Goal: Communication & Community: Participate in discussion

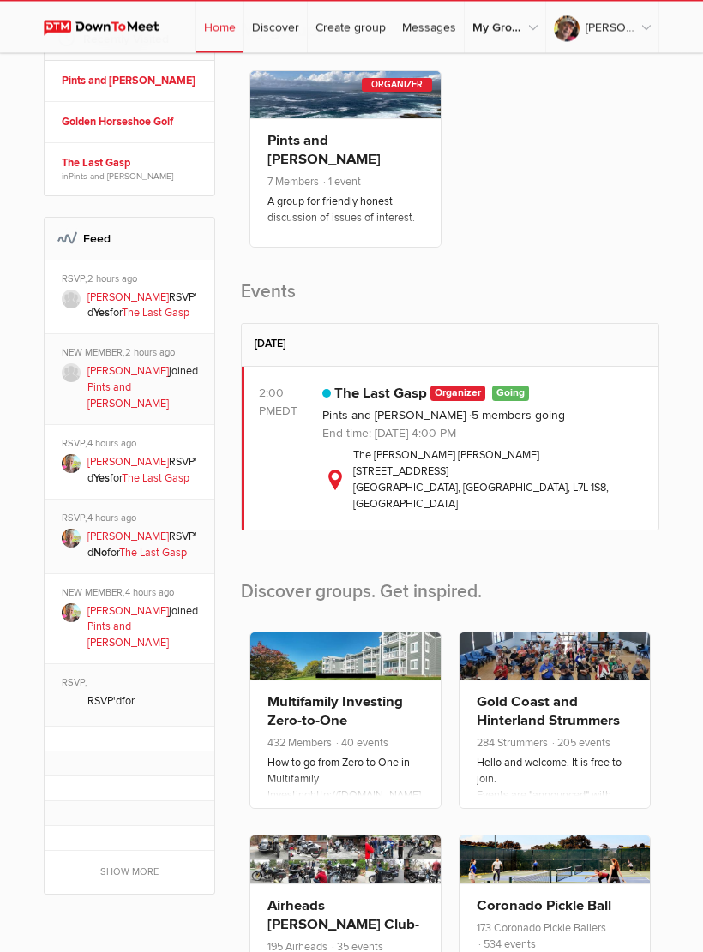
scroll to position [340, 0]
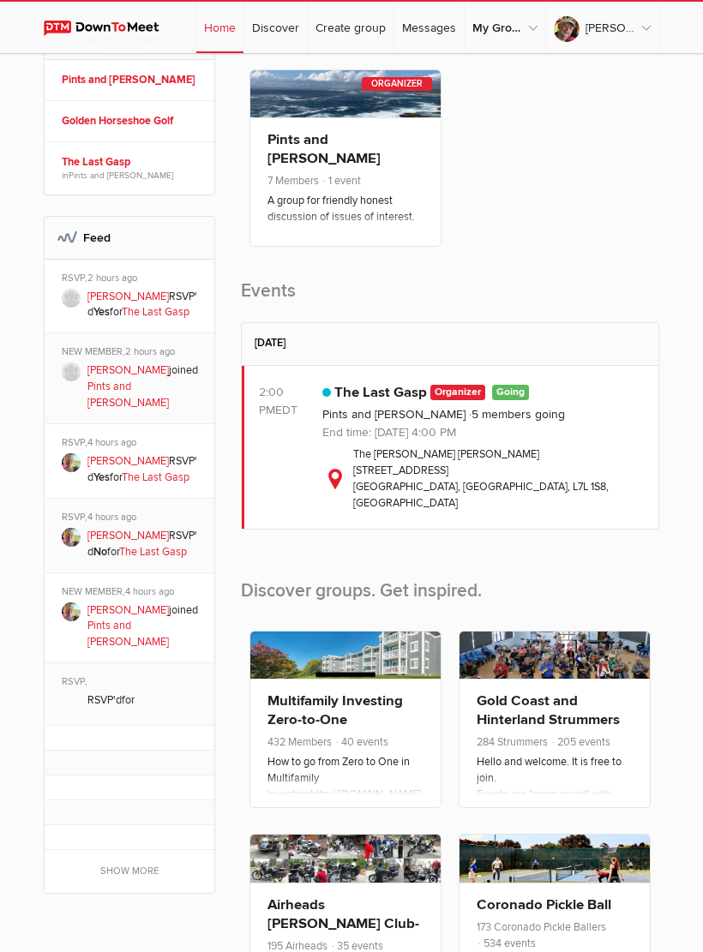
click at [118, 375] on link "[PERSON_NAME]" at bounding box center [127, 370] width 81 height 14
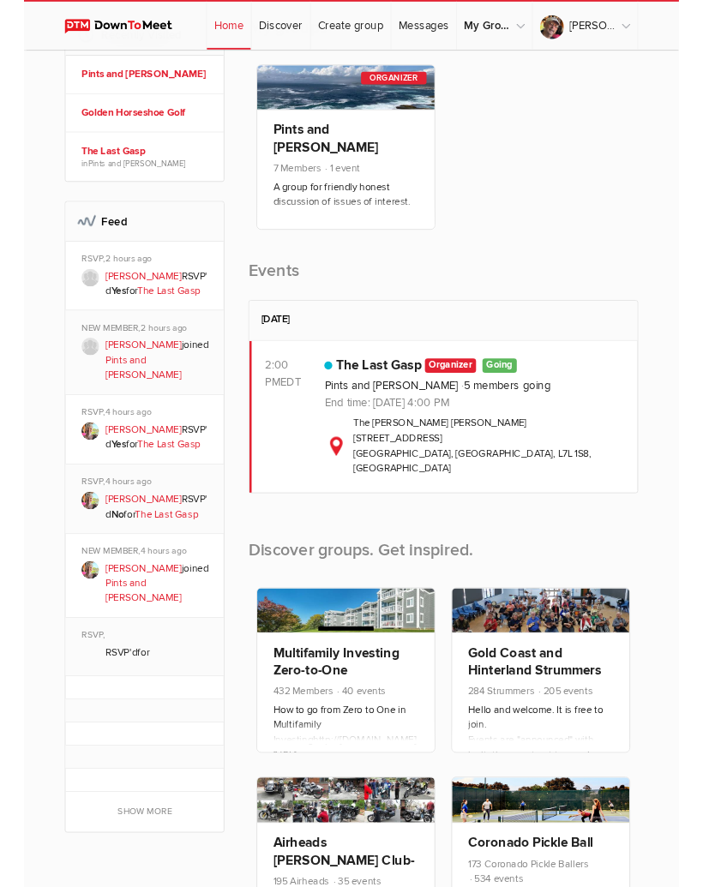
scroll to position [58, 0]
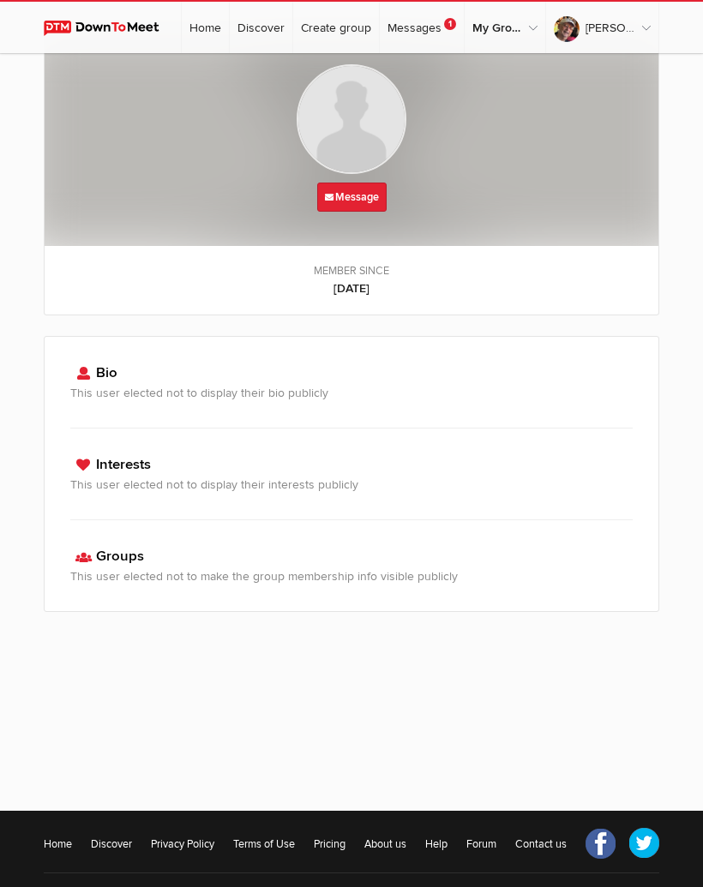
click at [618, 293] on b "[DATE]" at bounding box center [351, 288] width 579 height 18
click at [436, 23] on link "Messages 1" at bounding box center [422, 27] width 84 height 51
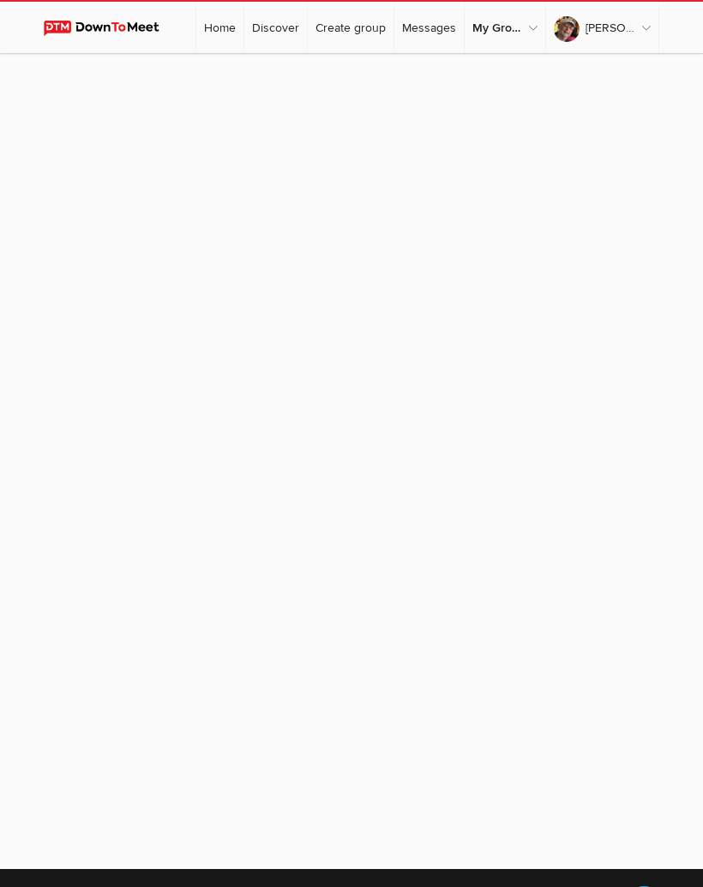
scroll to position [58, 0]
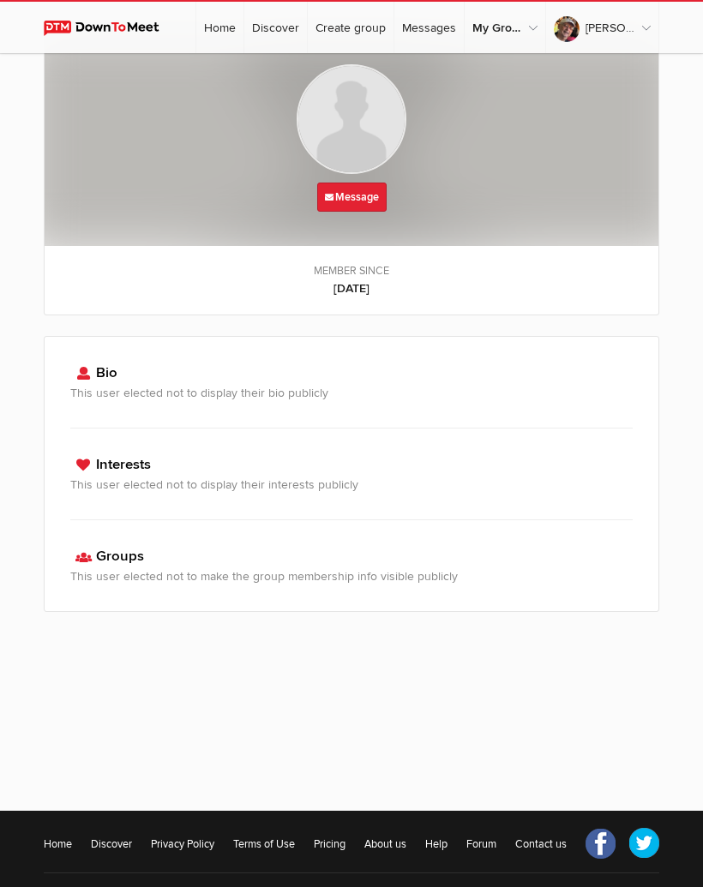
click at [197, 854] on link "Privacy Policy" at bounding box center [182, 844] width 63 height 17
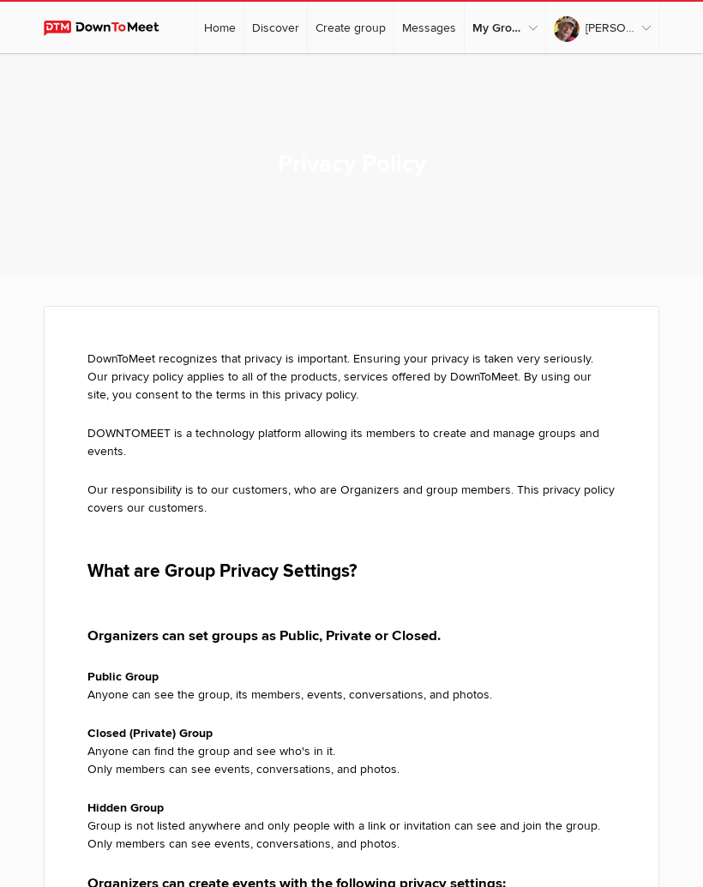
click at [286, 21] on link "Discover" at bounding box center [275, 27] width 63 height 51
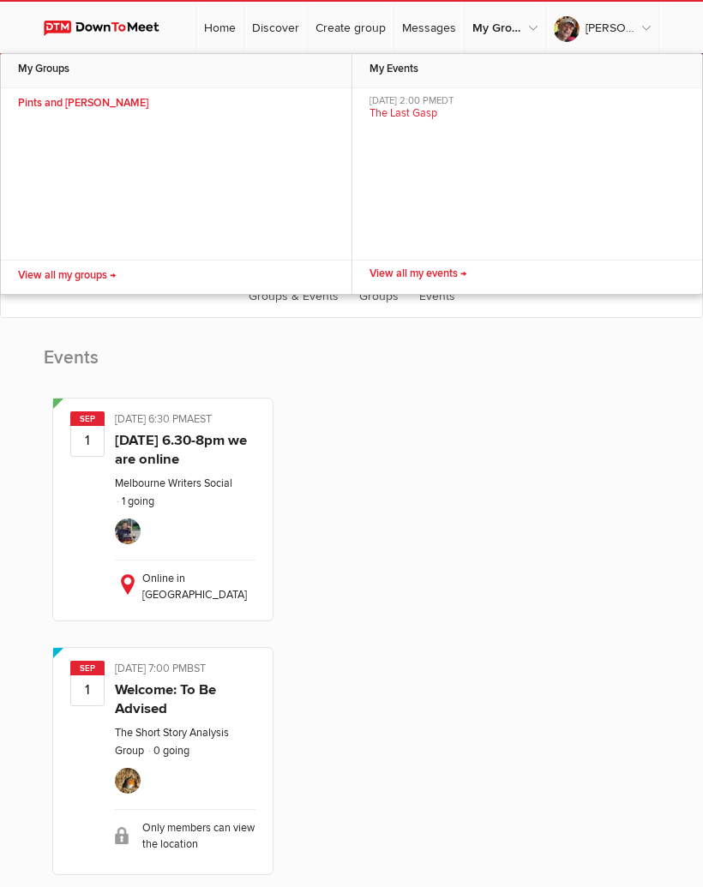
click at [84, 104] on link "Pints and [PERSON_NAME]" at bounding box center [176, 105] width 351 height 34
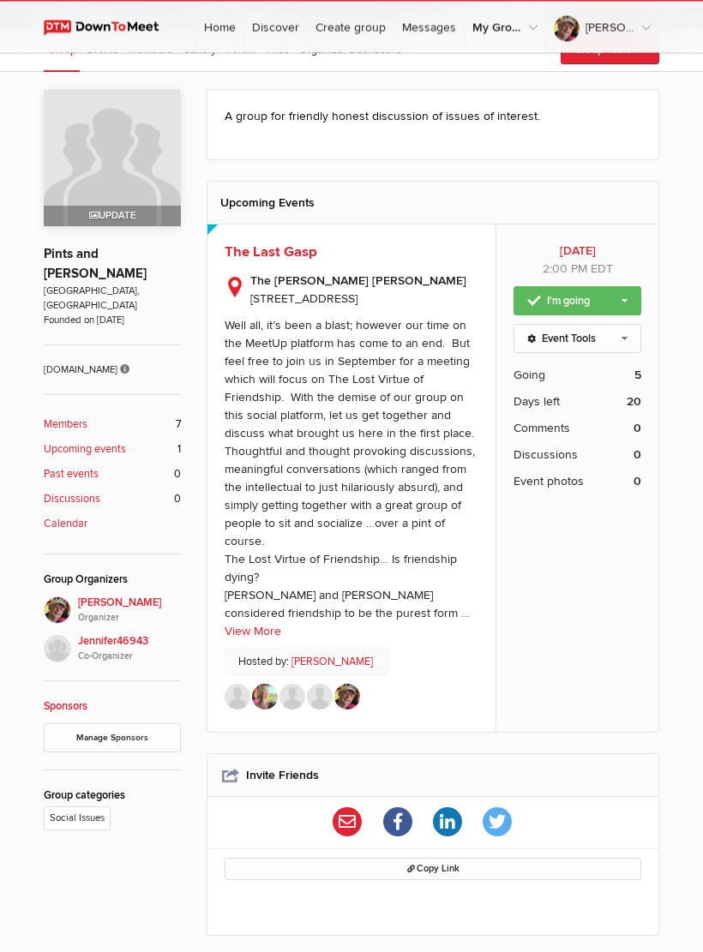
scroll to position [201, 0]
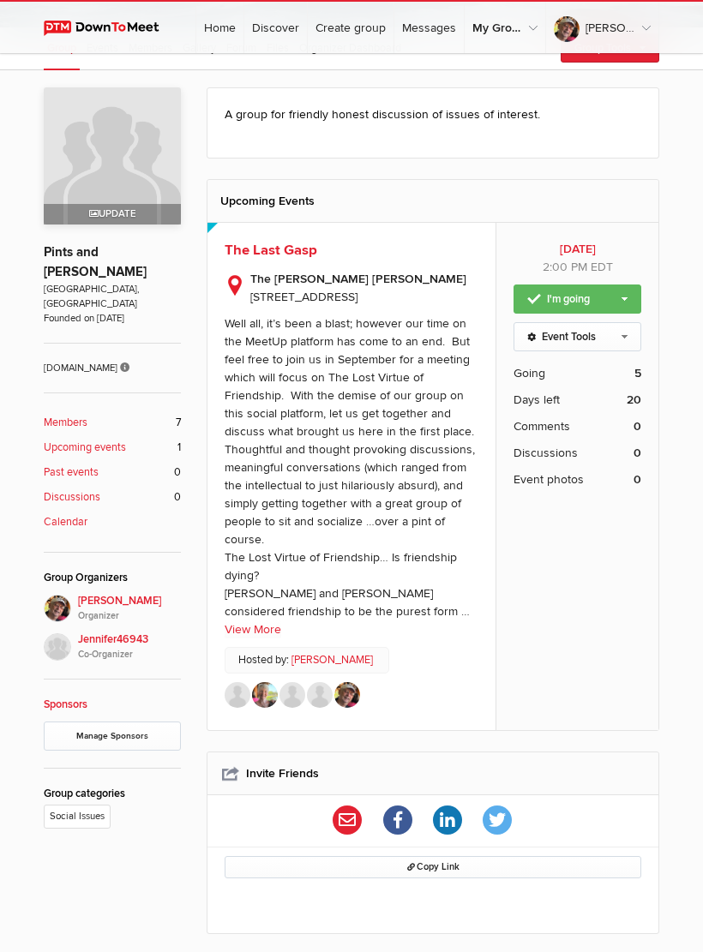
click at [604, 337] on link "Event Tools" at bounding box center [577, 336] width 128 height 29
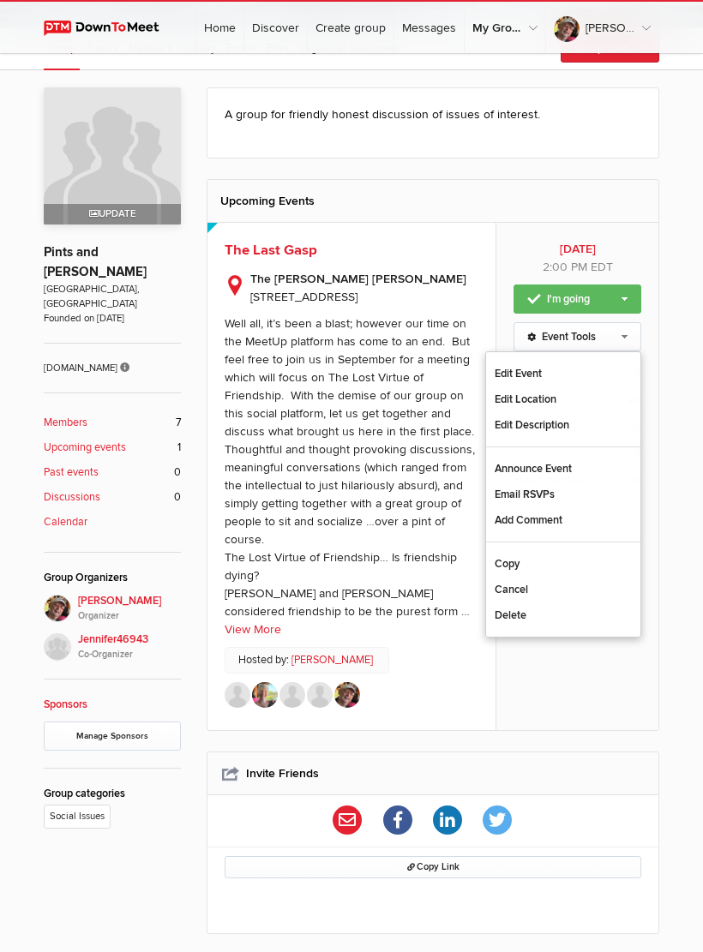
click at [563, 673] on div "Sun, Sep 21, 2025 2:00 PM EDT I'm going Change guest count Not going Event Tool…" at bounding box center [576, 476] width 163 height 507
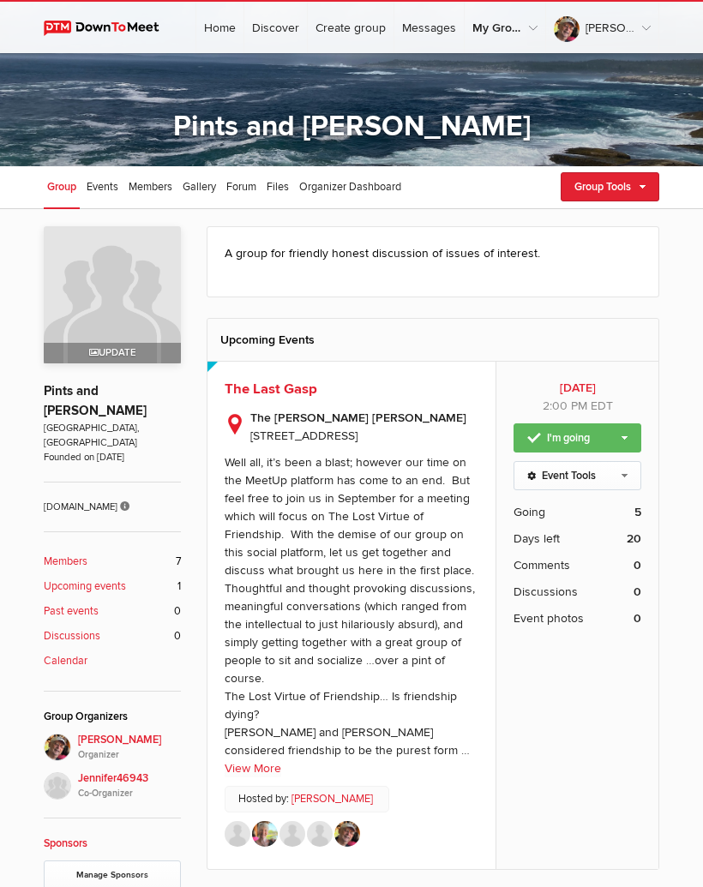
scroll to position [0, 0]
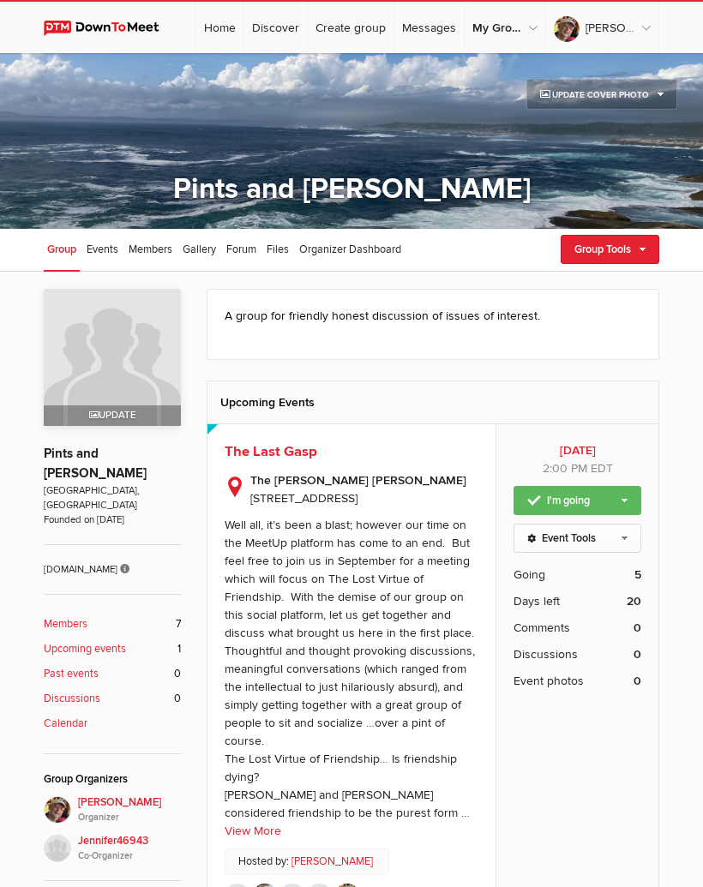
click at [374, 248] on span "Organizer Dashboard" at bounding box center [350, 250] width 102 height 14
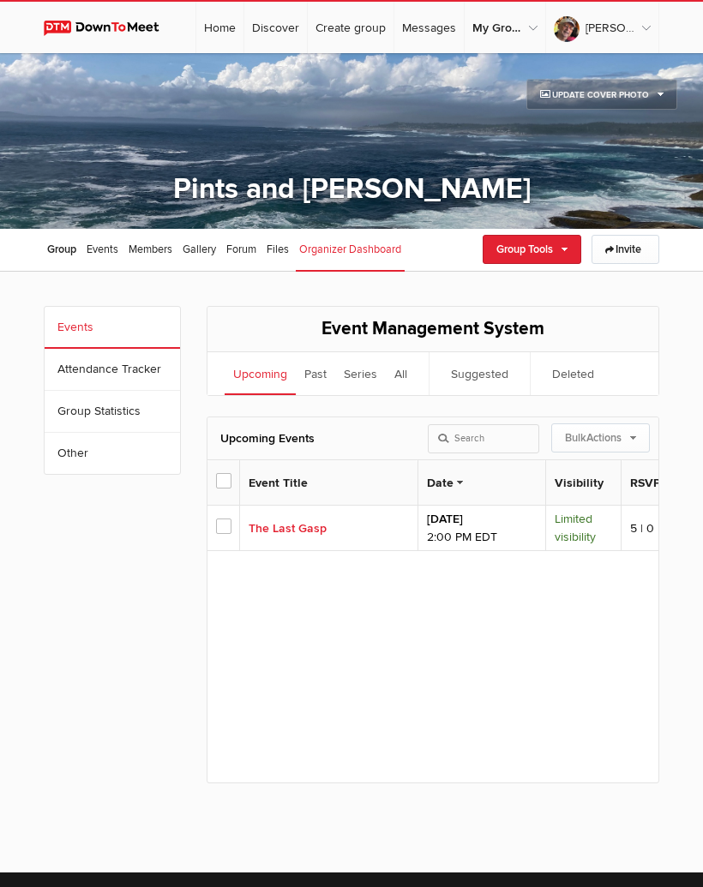
click at [70, 249] on span "Group" at bounding box center [61, 250] width 29 height 14
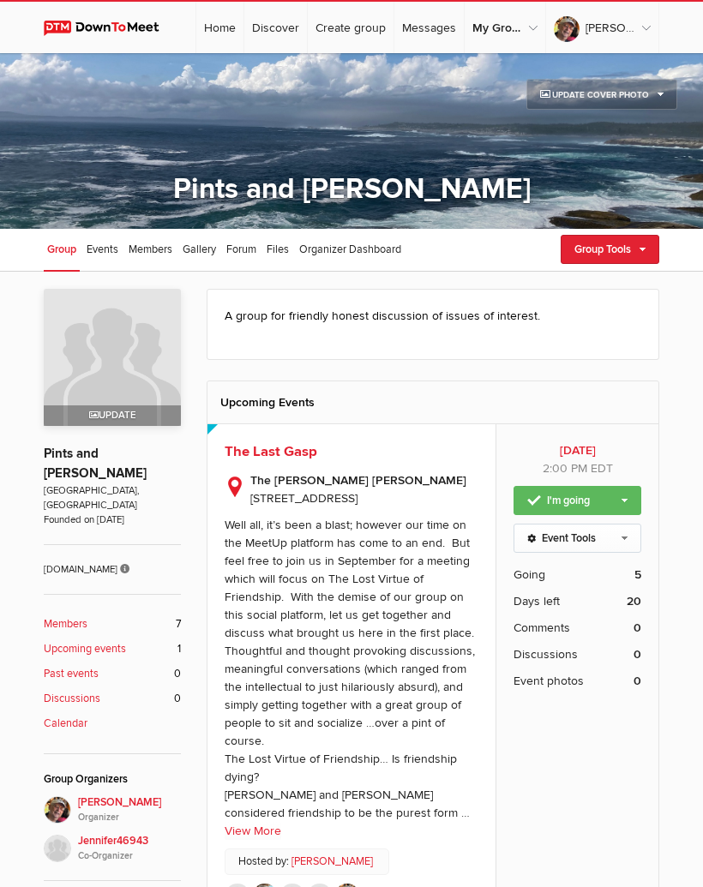
click at [639, 243] on link "Group Tools" at bounding box center [610, 249] width 99 height 29
click at [647, 334] on link "Edit Group" at bounding box center [581, 322] width 154 height 26
select select "Canada"
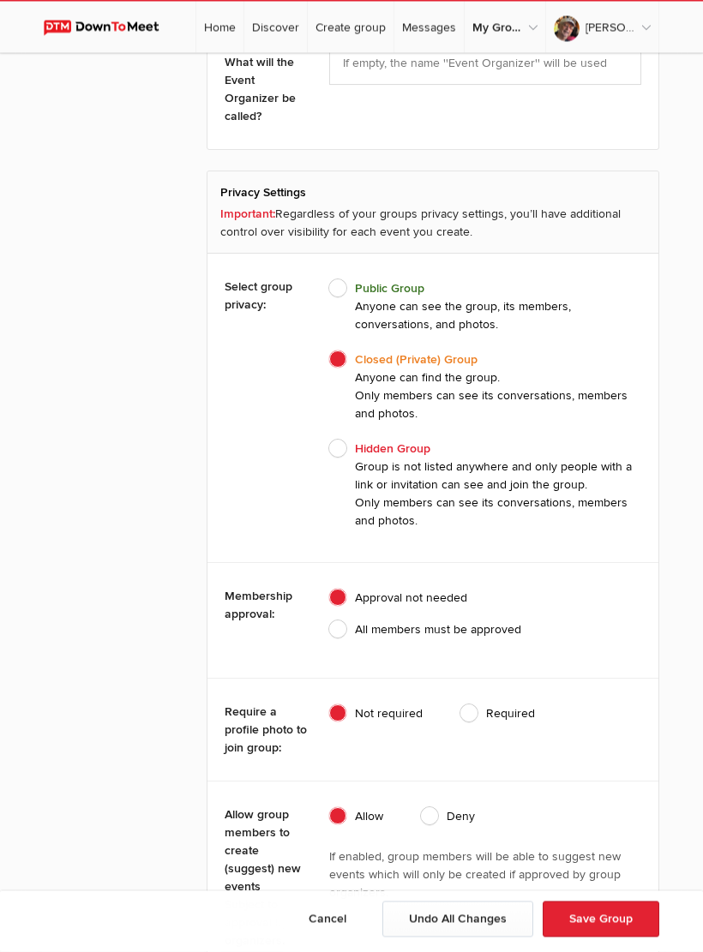
scroll to position [2465, 0]
click at [345, 627] on span "All members must be approved" at bounding box center [425, 629] width 192 height 18
click at [329, 620] on input "All members must be approved" at bounding box center [328, 619] width 1 height 1
radio input "true"
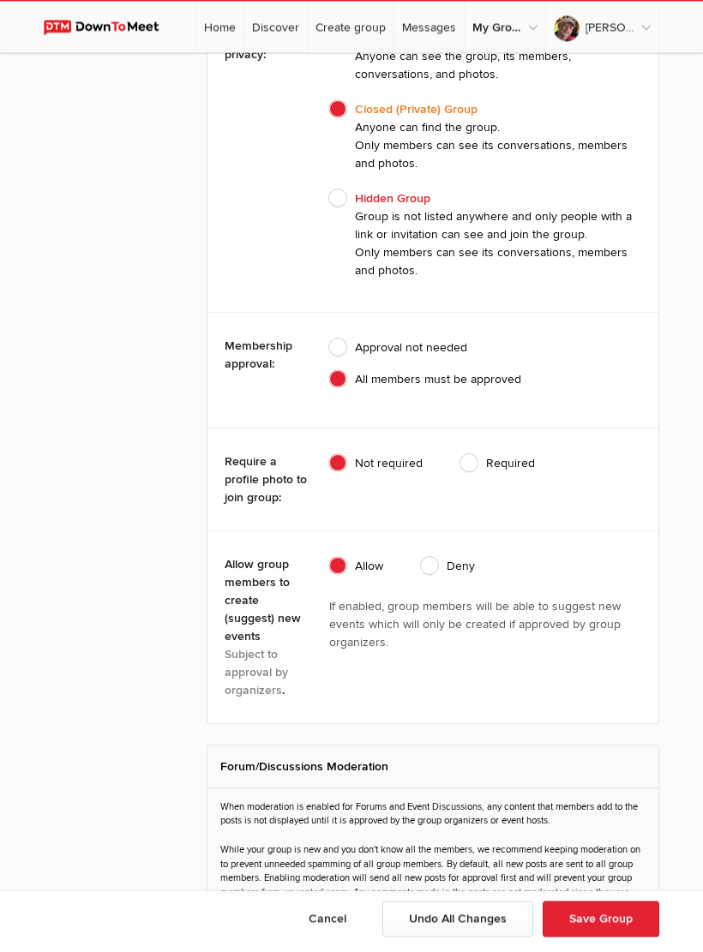
scroll to position [2715, 0]
click at [471, 462] on span "Required" at bounding box center [497, 462] width 75 height 18
click at [460, 453] on input "Required" at bounding box center [459, 453] width 1 height 1
radio input "true"
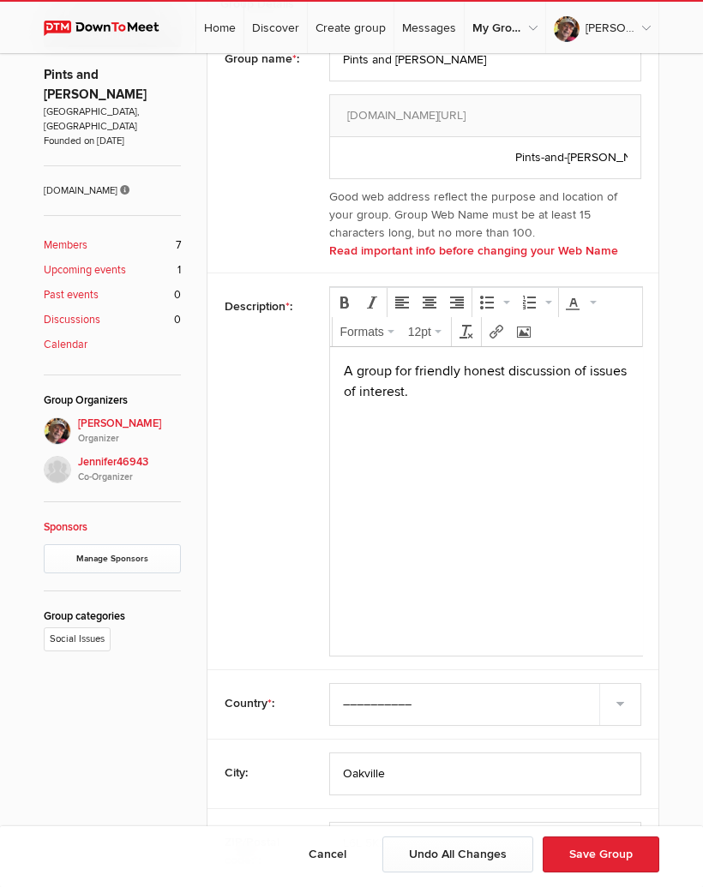
scroll to position [0, 0]
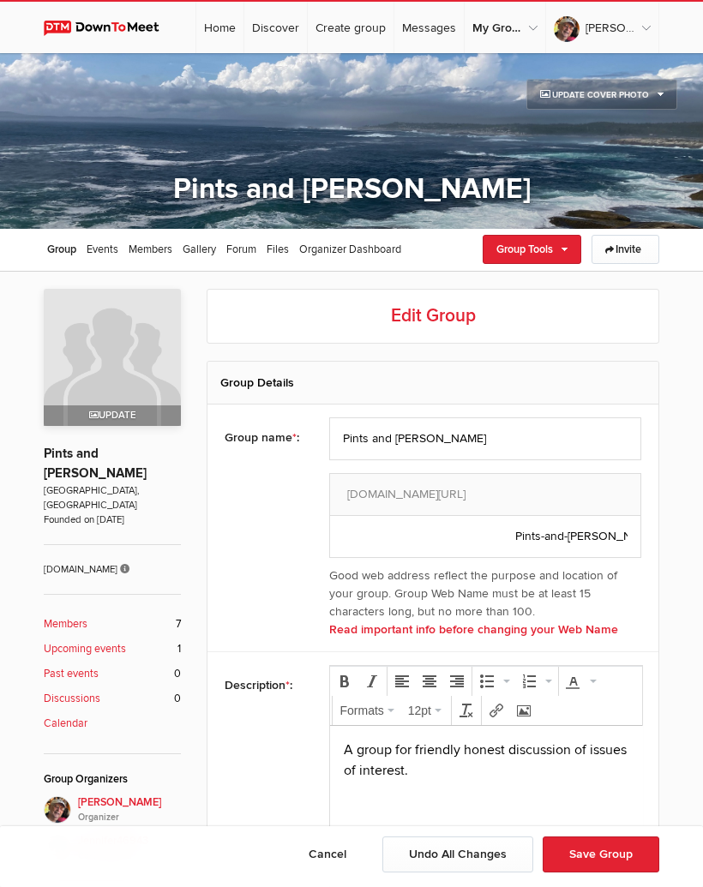
click at [77, 616] on b "Members" at bounding box center [66, 624] width 44 height 16
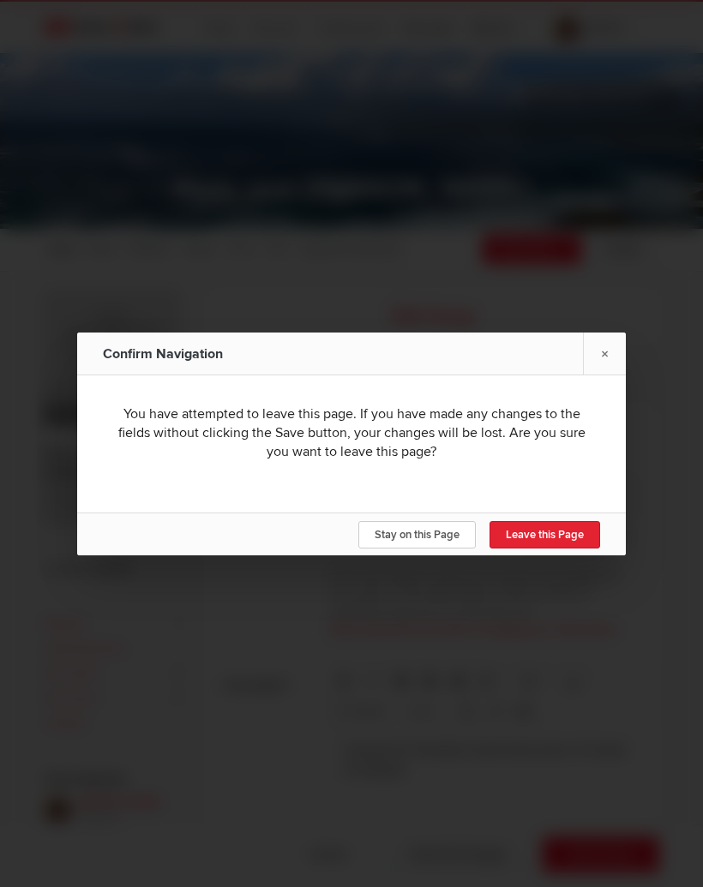
click at [604, 368] on link "×" at bounding box center [604, 354] width 43 height 42
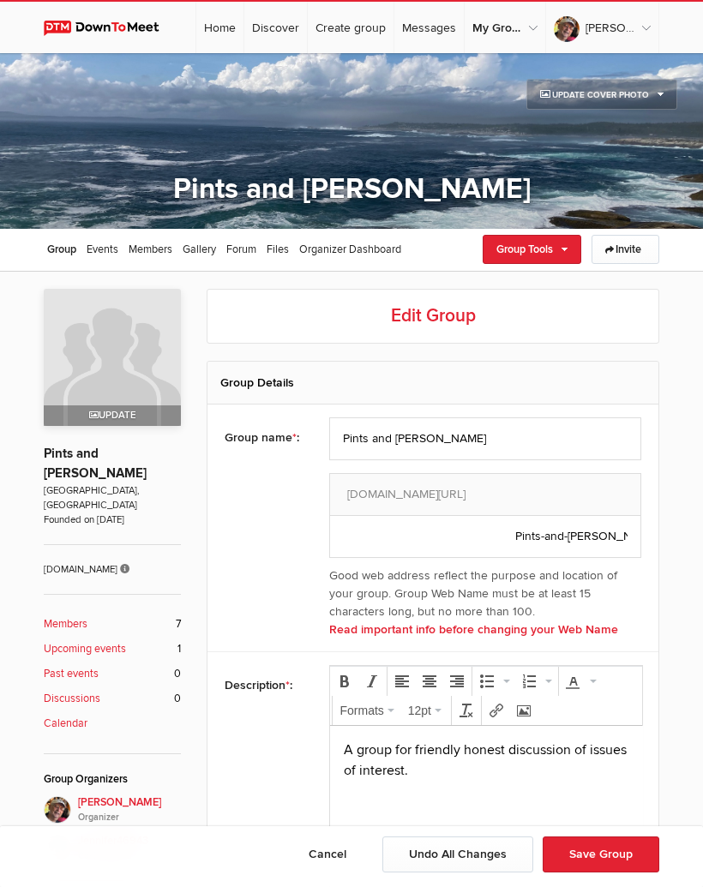
click at [166, 249] on span "Members" at bounding box center [151, 250] width 44 height 14
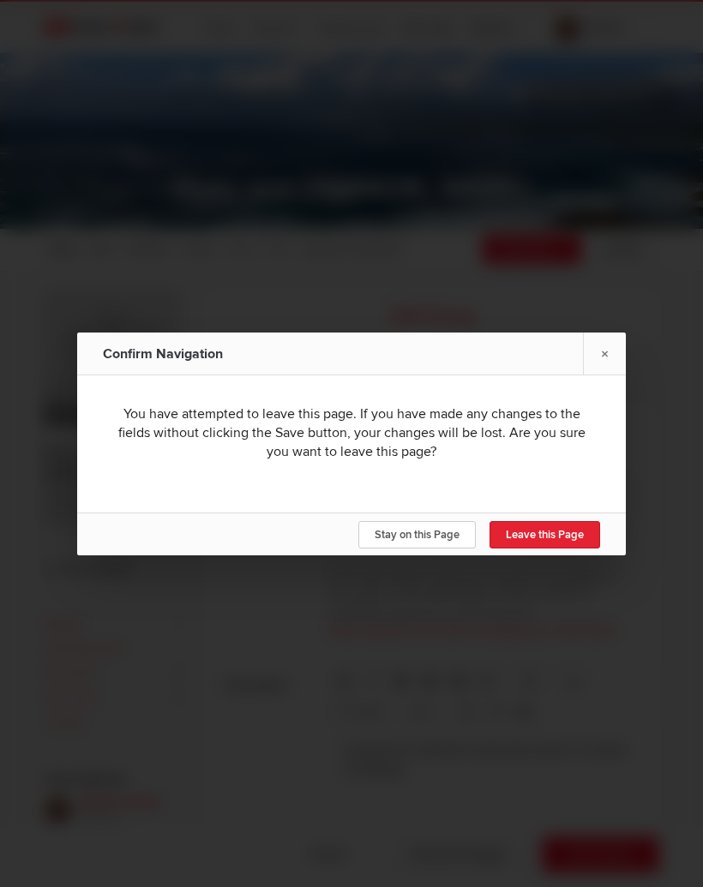
click at [585, 547] on link "Leave this Page" at bounding box center [544, 534] width 111 height 27
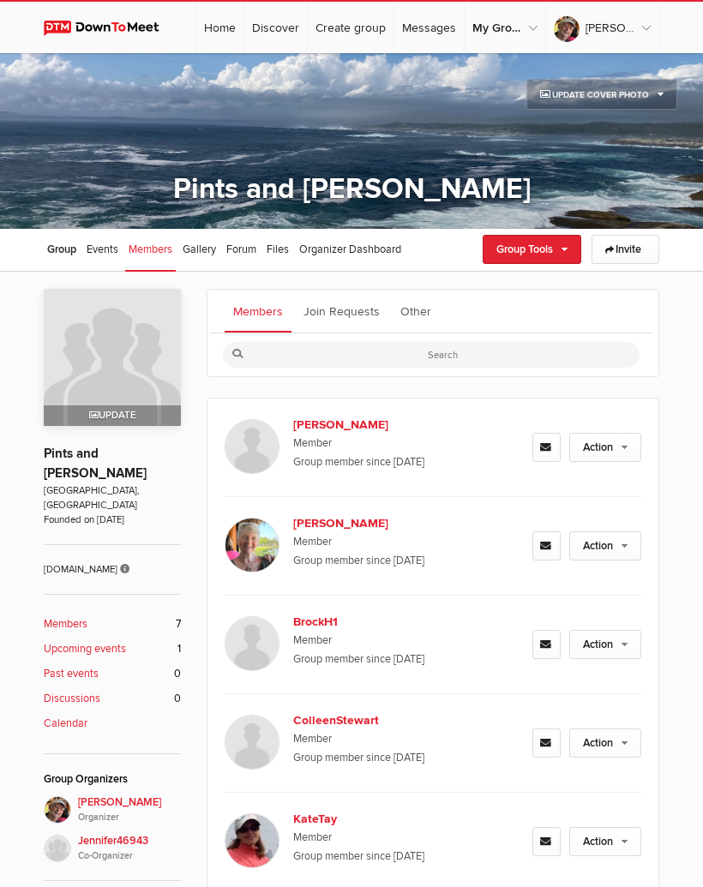
click at [623, 447] on link "Action" at bounding box center [605, 447] width 72 height 29
click at [677, 510] on div "Members Join Requests Other Gordwin Member Group member since Aug 31, 2025 Acti…" at bounding box center [351, 738] width 703 height 932
click at [328, 428] on b "[PERSON_NAME]" at bounding box center [360, 425] width 134 height 18
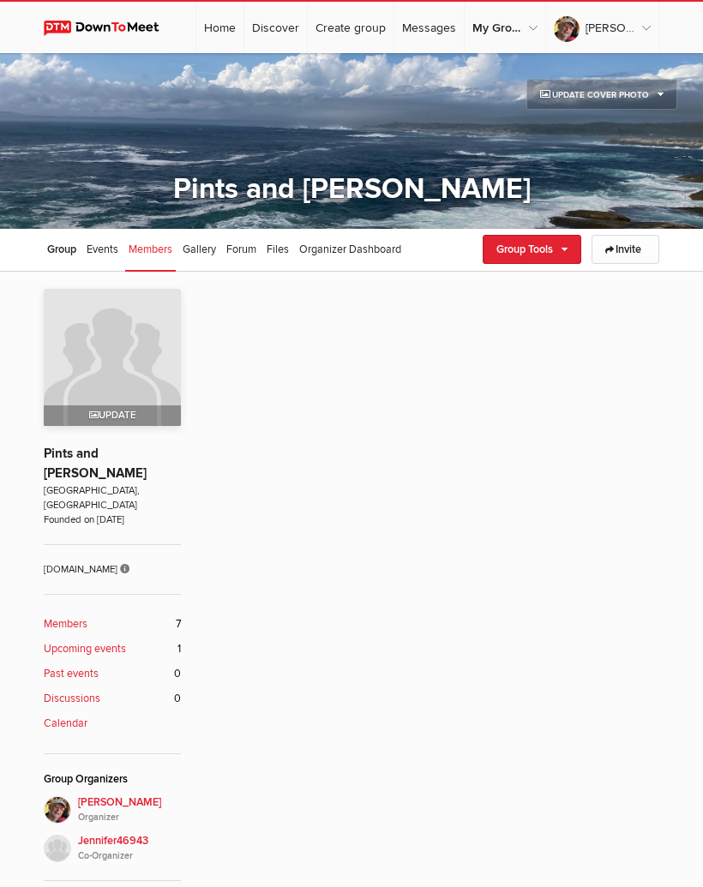
scroll to position [229, 0]
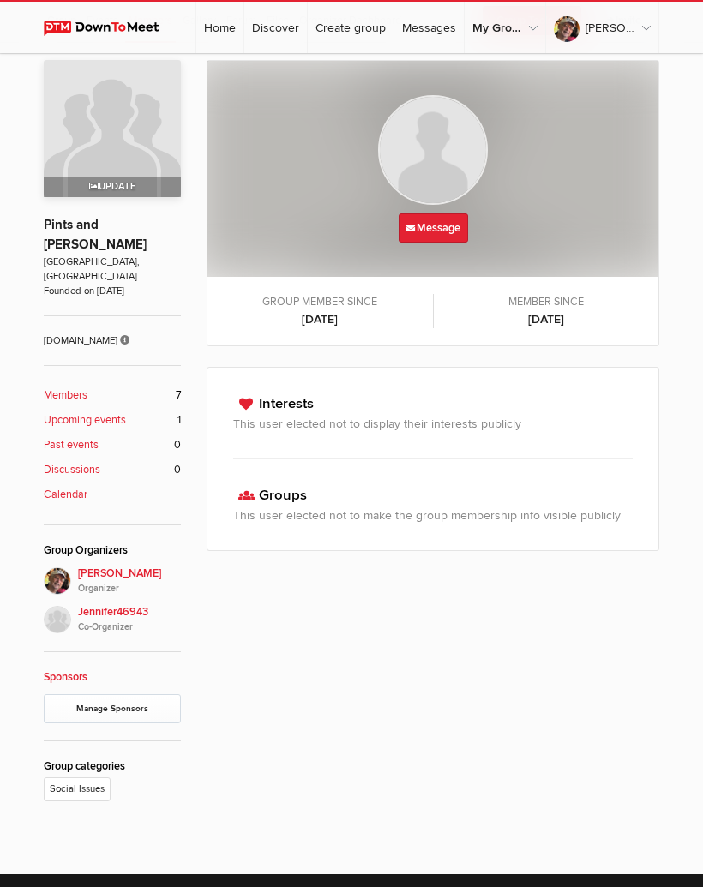
click at [446, 227] on link "Message" at bounding box center [433, 227] width 69 height 29
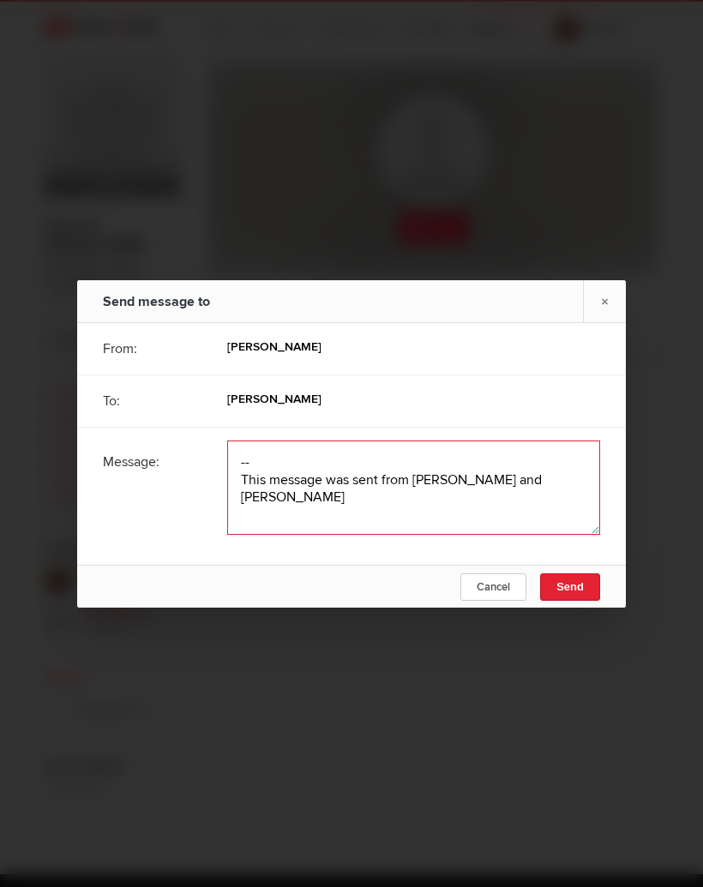
click at [272, 471] on textarea at bounding box center [413, 488] width 373 height 94
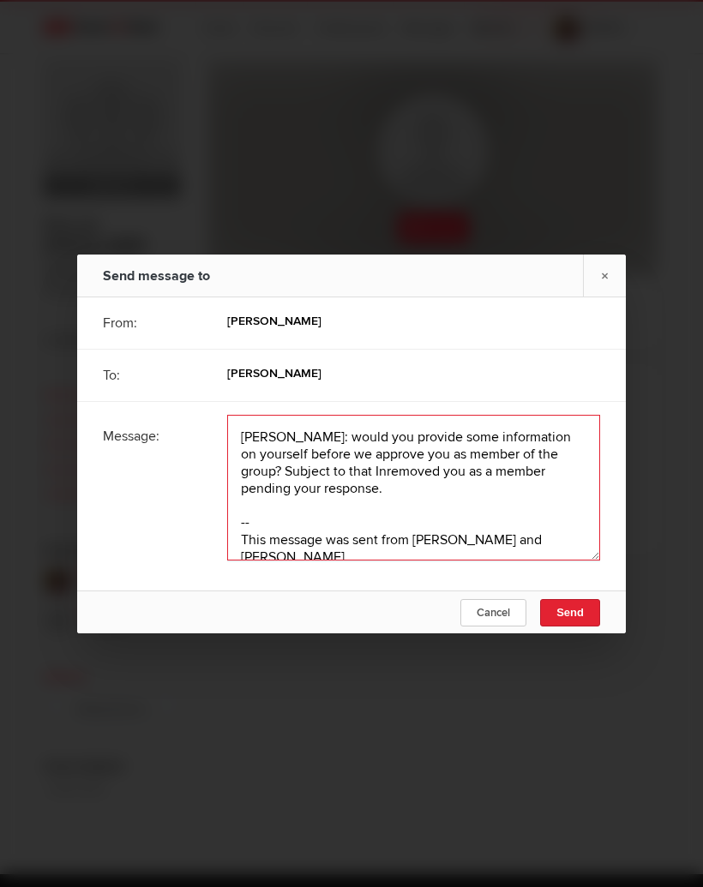
click at [371, 479] on textarea at bounding box center [413, 488] width 373 height 146
type textarea "Gordwin: would you provide some information on yourself before we approve you a…"
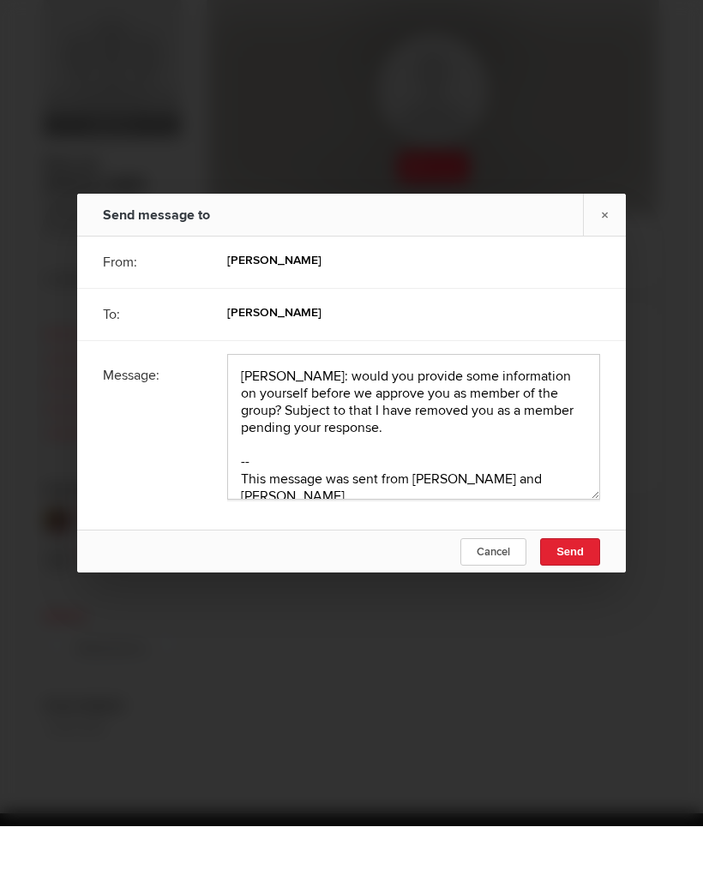
click at [584, 599] on button "Send" at bounding box center [570, 612] width 60 height 27
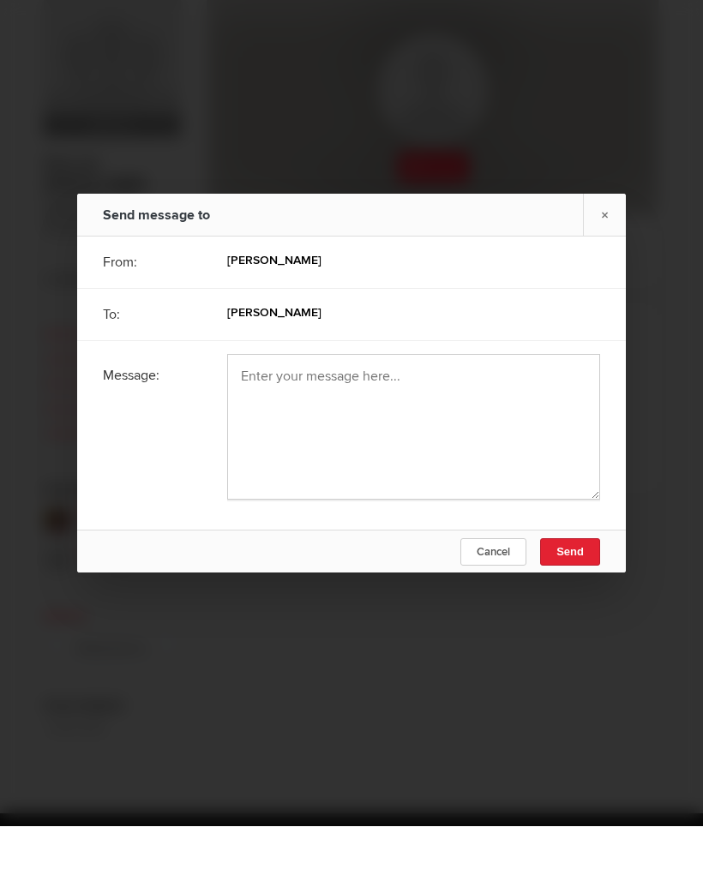
scroll to position [290, 0]
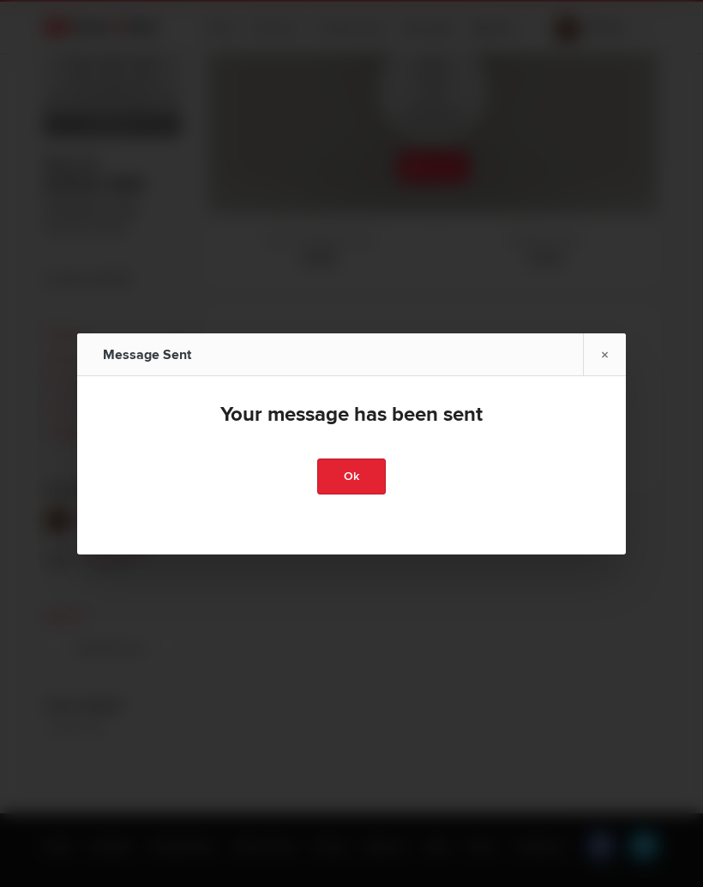
click at [367, 487] on link "Ok" at bounding box center [351, 477] width 69 height 36
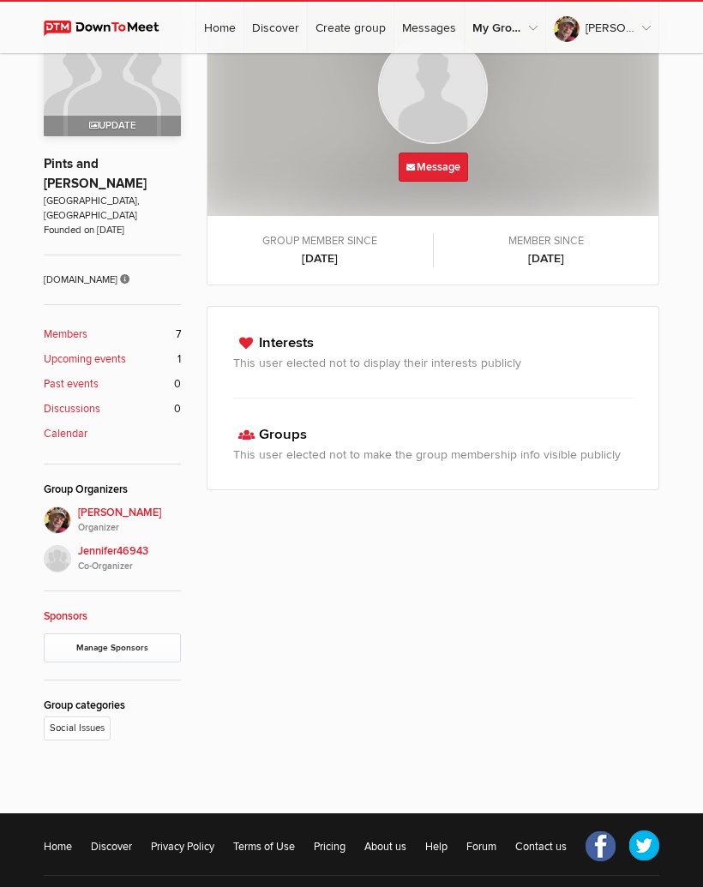
click at [101, 327] on link "Members 7" at bounding box center [112, 335] width 137 height 16
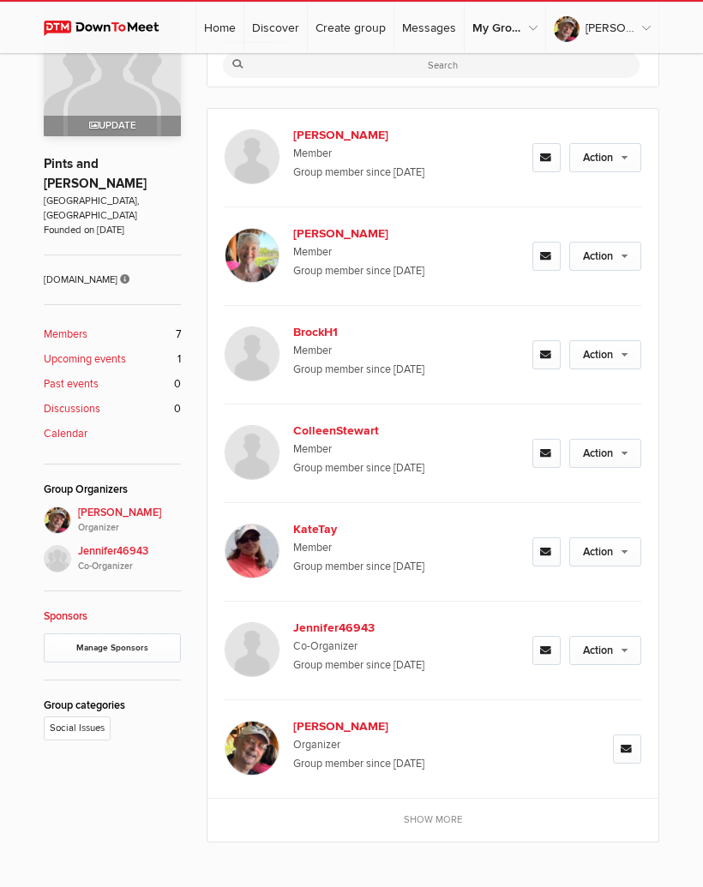
scroll to position [229, 0]
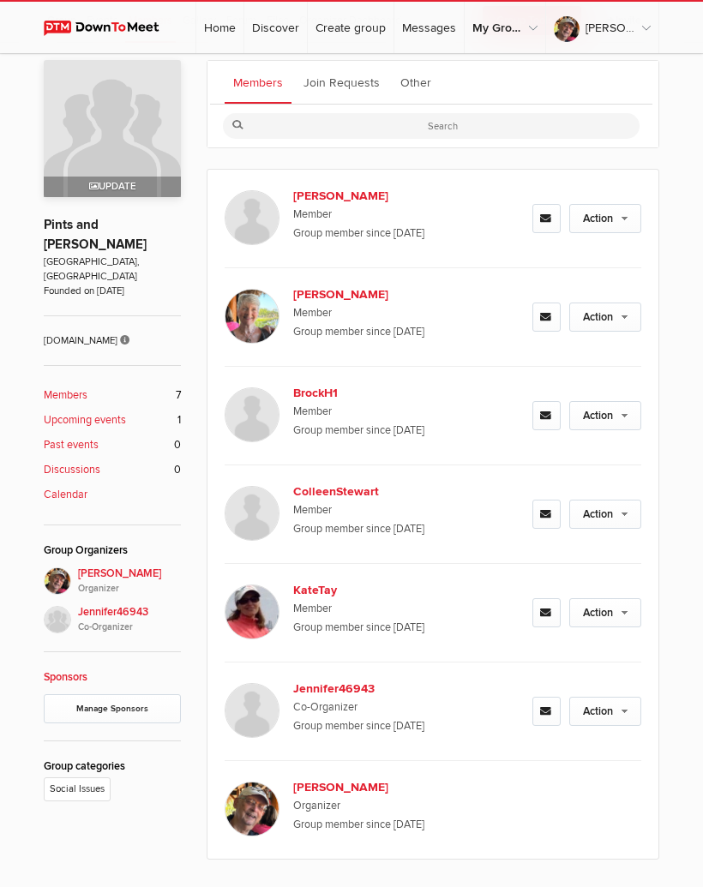
click at [623, 222] on link "Action" at bounding box center [605, 218] width 72 height 29
click at [571, 311] on link "Remove From Group" at bounding box center [546, 298] width 187 height 26
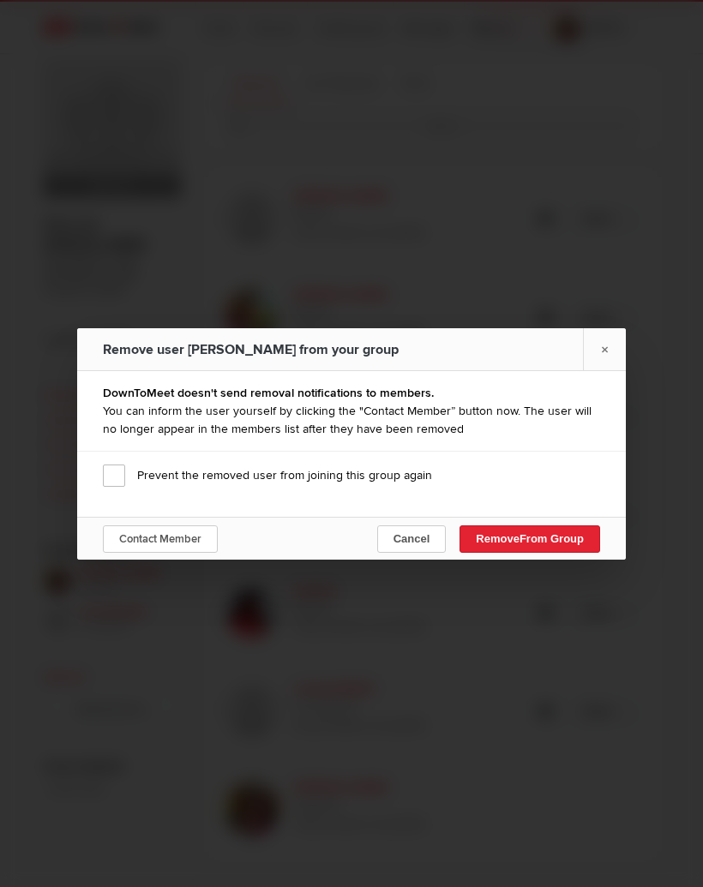
click at [199, 547] on link "Contact Member" at bounding box center [160, 538] width 115 height 27
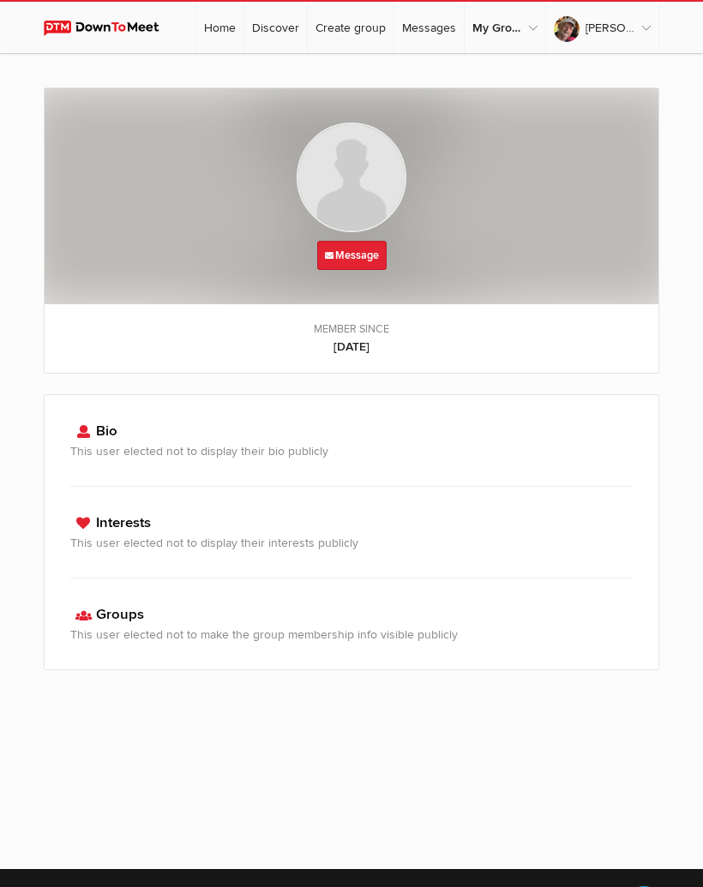
click at [364, 254] on link "Message" at bounding box center [351, 255] width 69 height 29
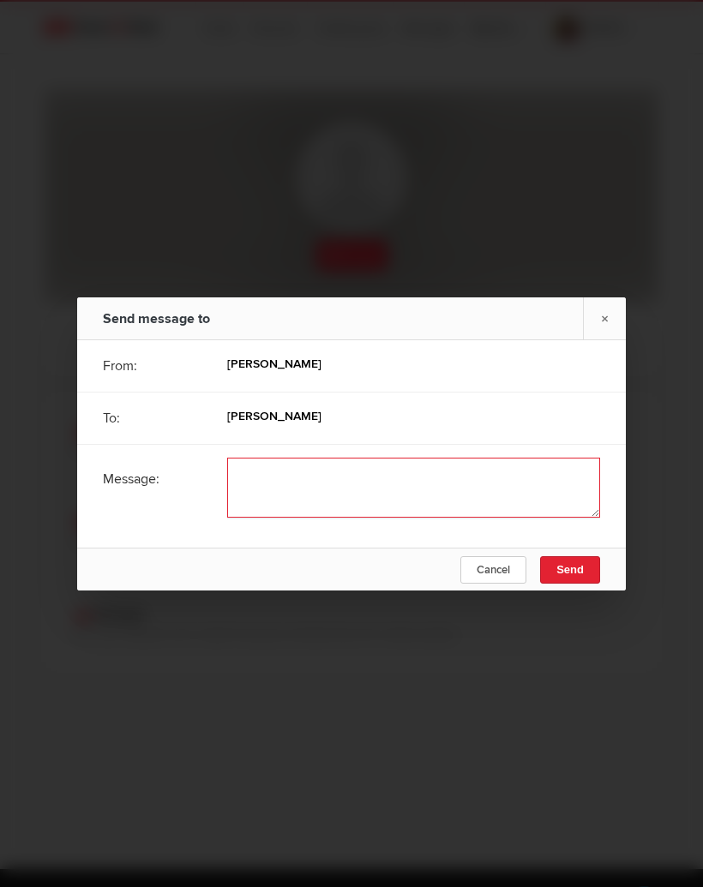
click at [268, 489] on textarea at bounding box center [413, 488] width 373 height 60
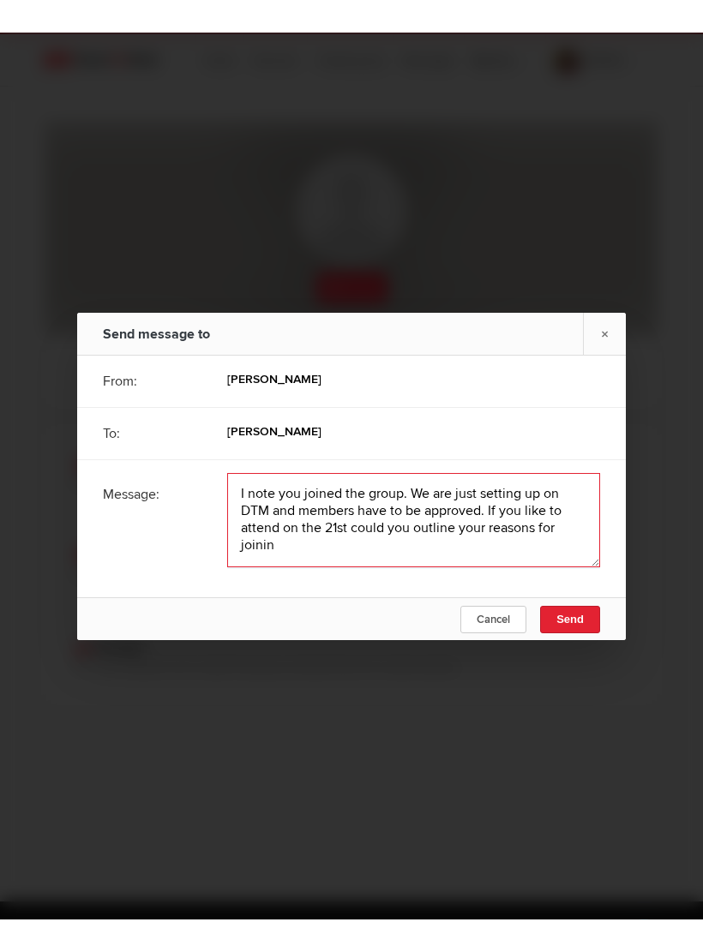
scroll to position [2, 0]
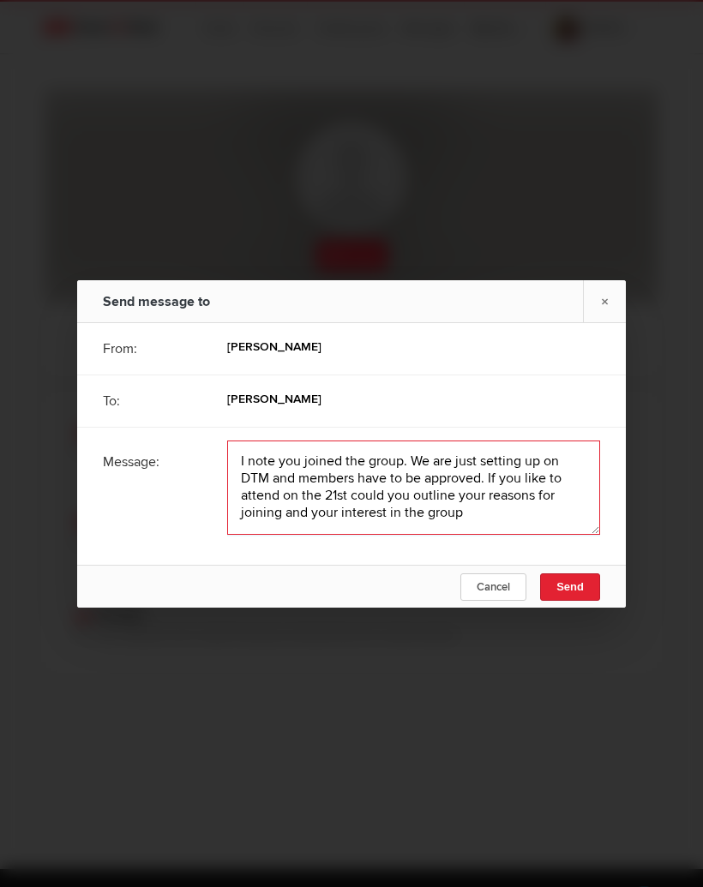
type textarea "I note you joined the group. We are just setting up on DTM and members have to …"
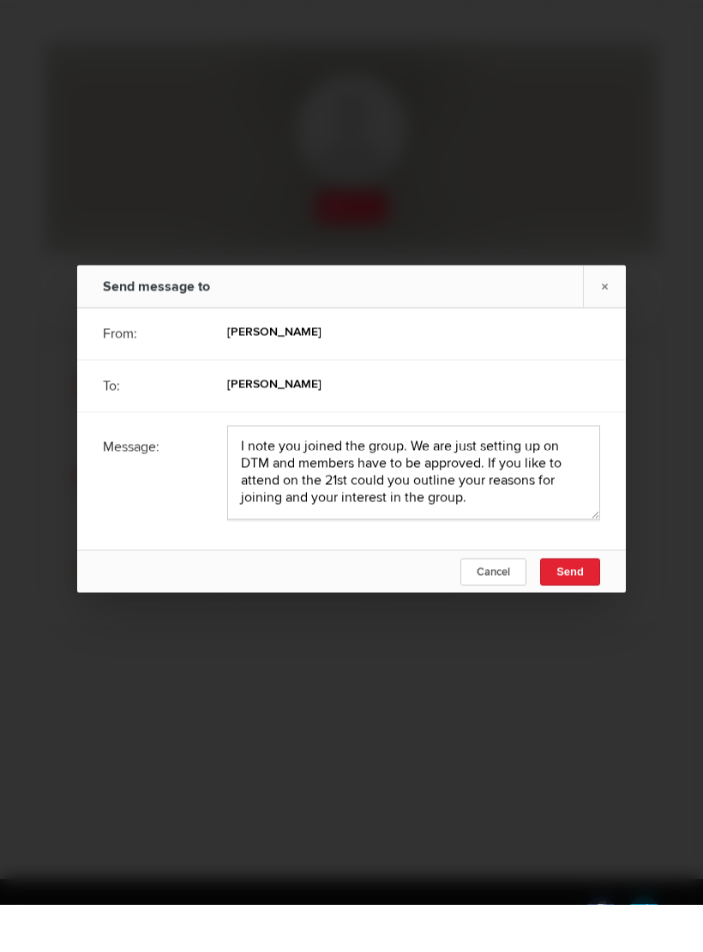
click at [590, 606] on button "Send" at bounding box center [570, 619] width 60 height 27
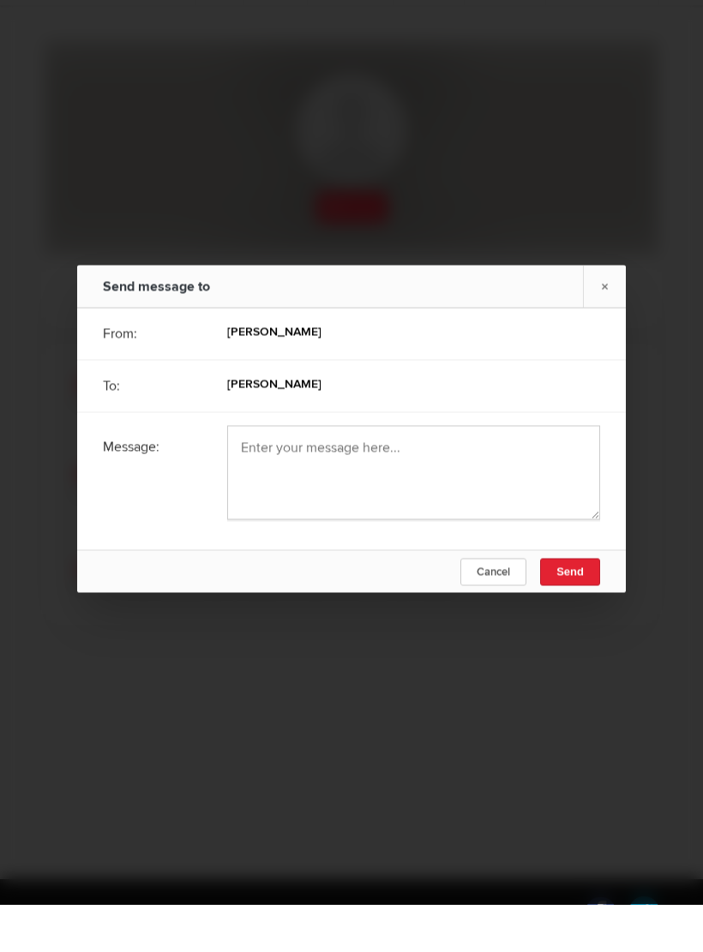
scroll to position [48, 0]
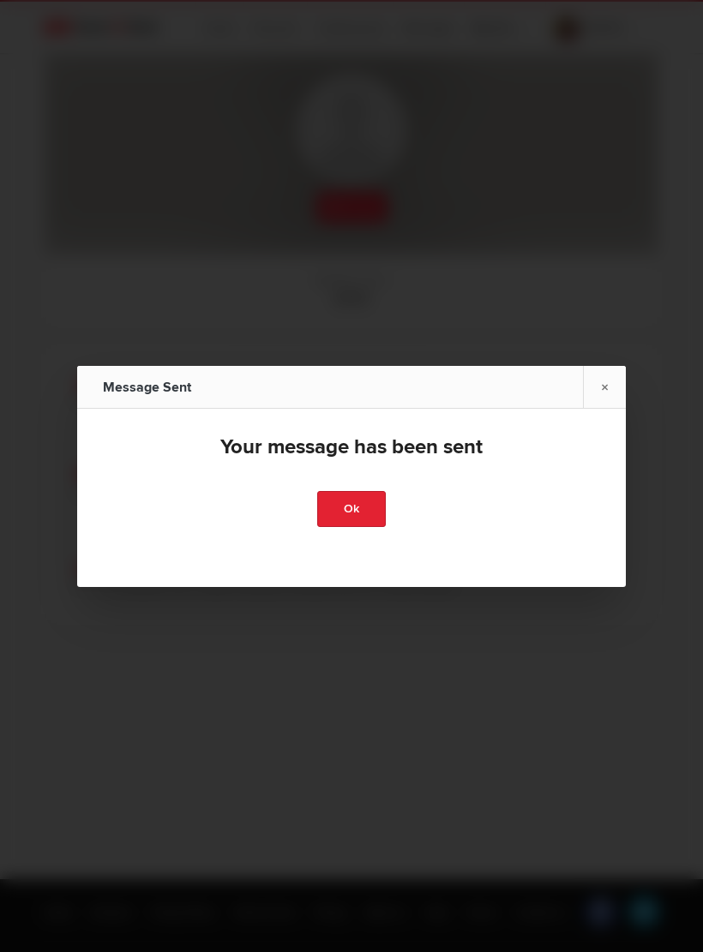
click at [358, 525] on link "Ok" at bounding box center [351, 509] width 69 height 36
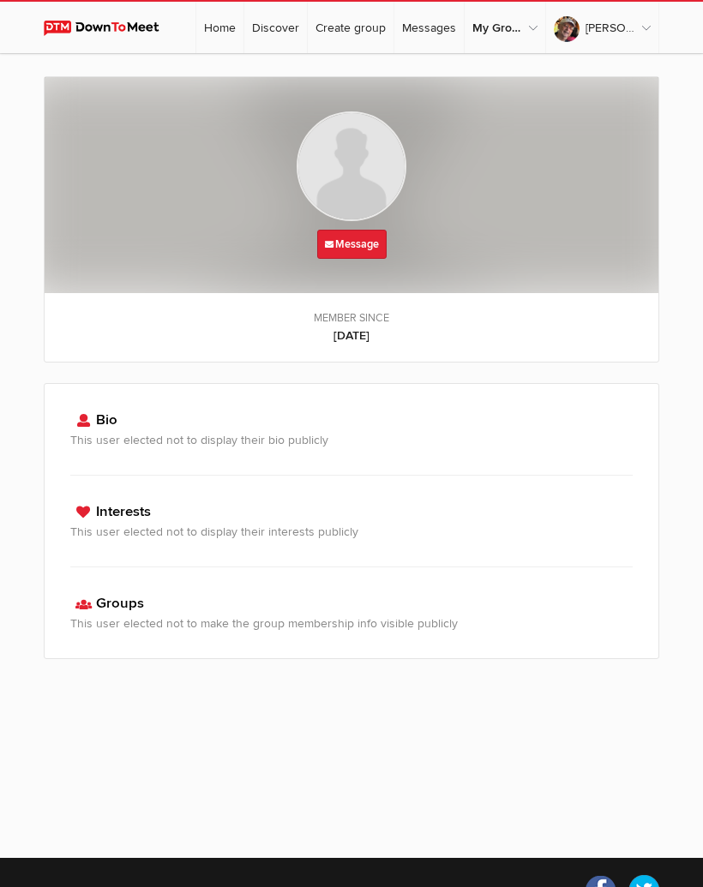
scroll to position [0, 0]
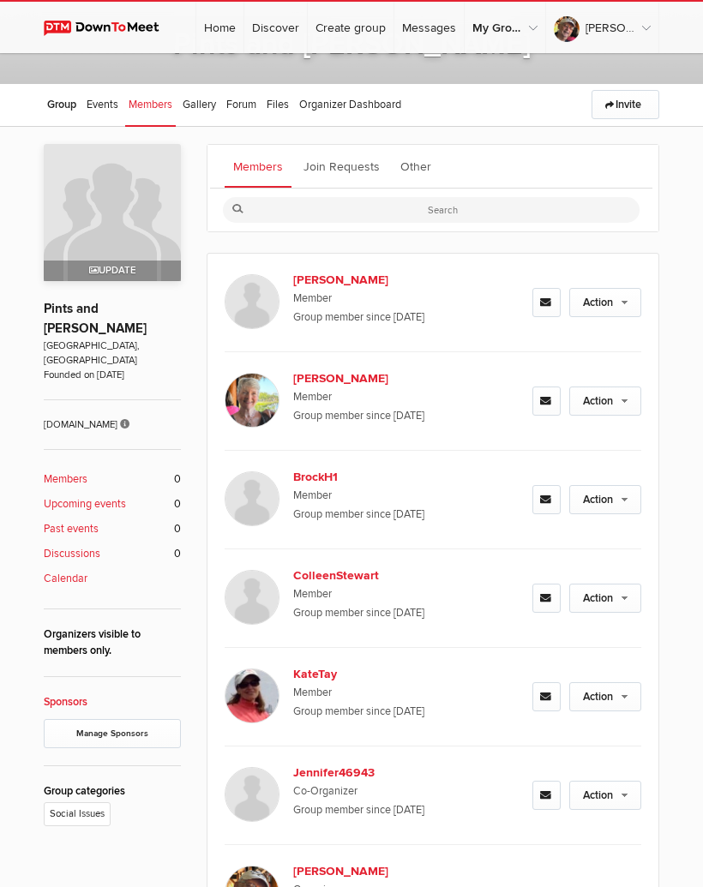
scroll to position [229, 0]
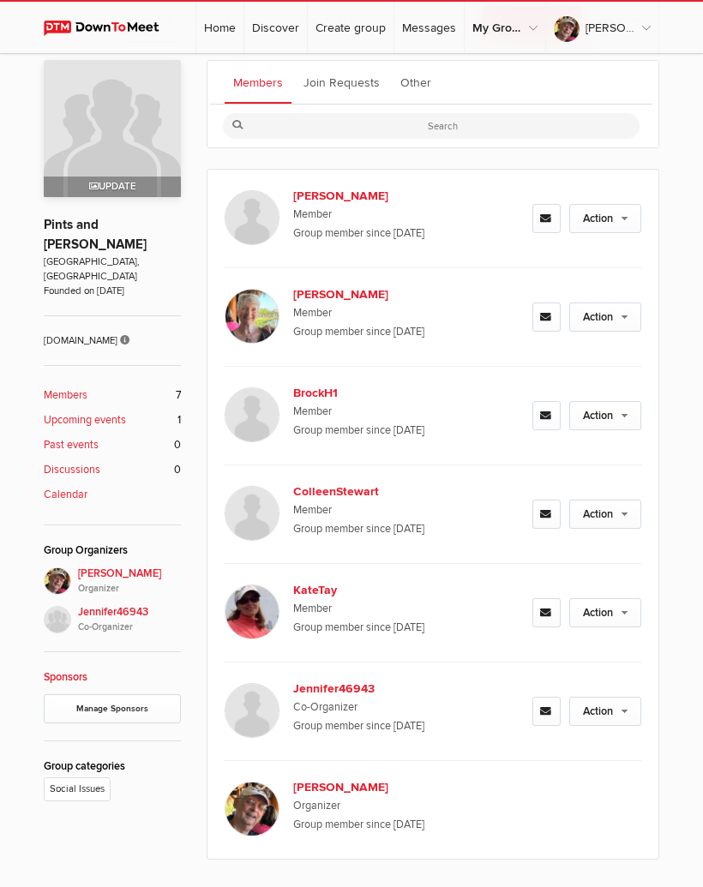
click at [627, 229] on link "Action" at bounding box center [605, 218] width 72 height 29
click at [570, 308] on link "Remove From Group" at bounding box center [546, 298] width 187 height 26
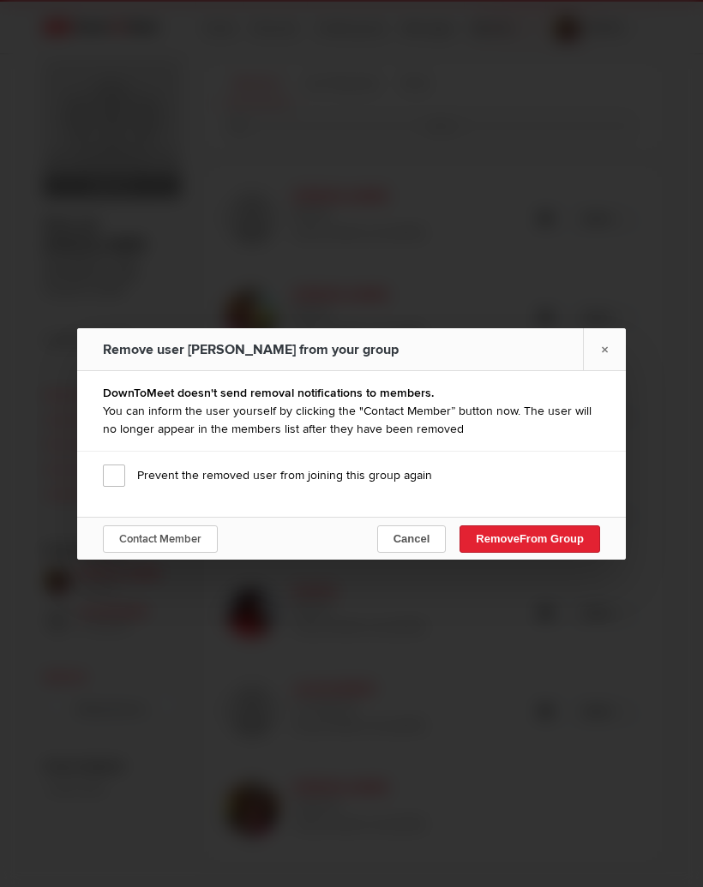
click at [584, 552] on button "Remove From Group" at bounding box center [529, 538] width 141 height 27
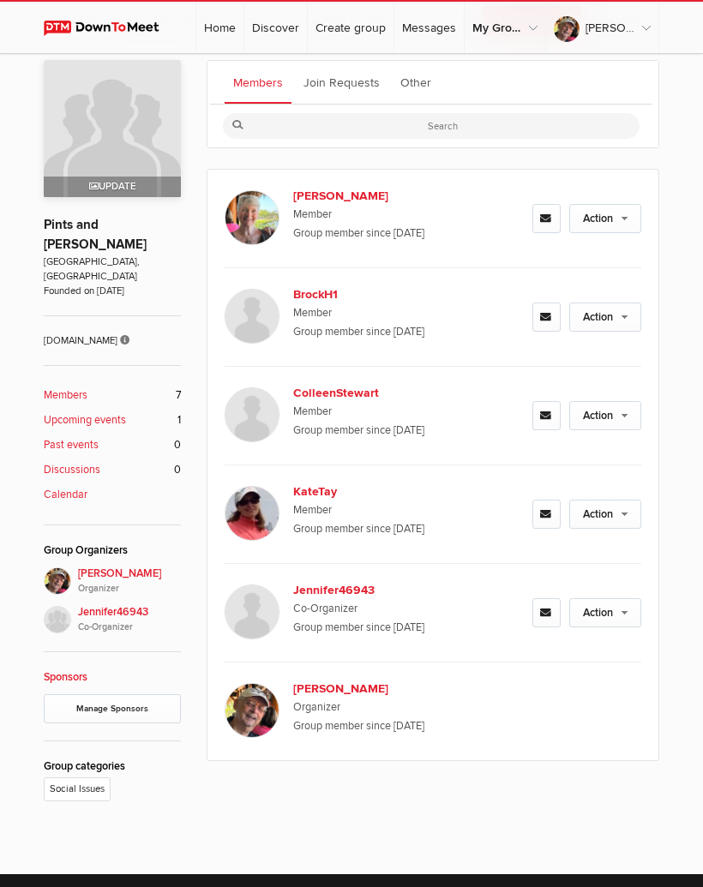
click at [87, 387] on b "Members" at bounding box center [66, 395] width 44 height 16
click at [365, 80] on link "Join Requests" at bounding box center [341, 82] width 93 height 43
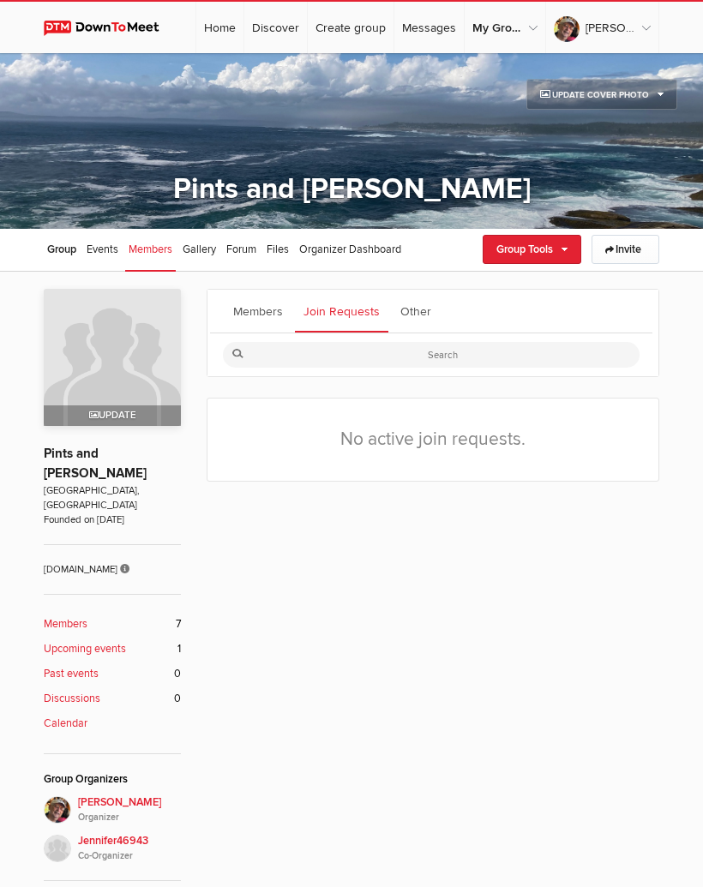
click at [551, 249] on link "Group Tools" at bounding box center [532, 249] width 99 height 29
click at [521, 375] on link "Email Members" at bounding box center [503, 365] width 154 height 26
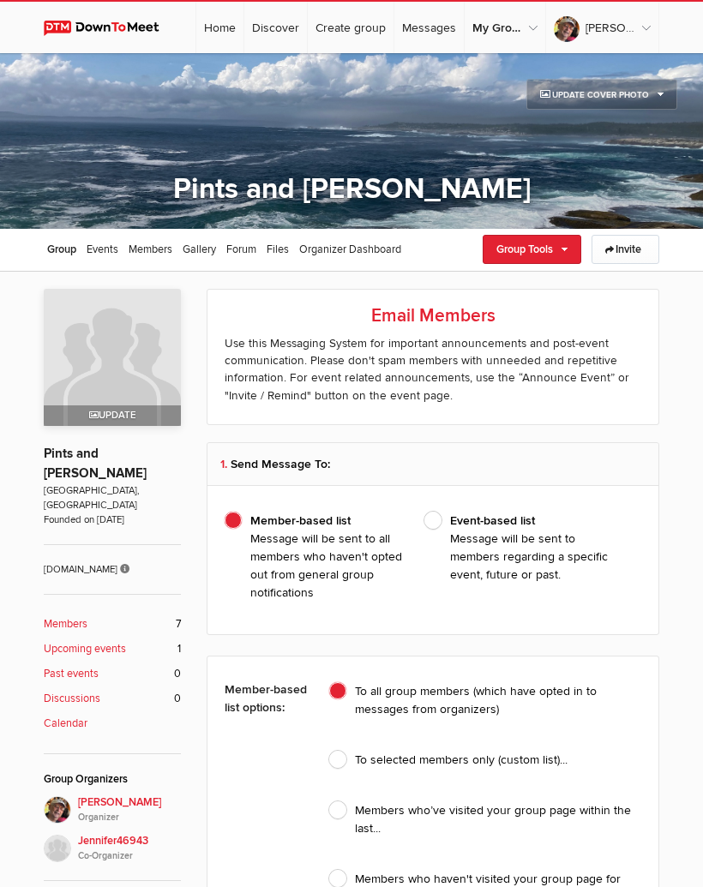
type input "[PERSON_NAME]"
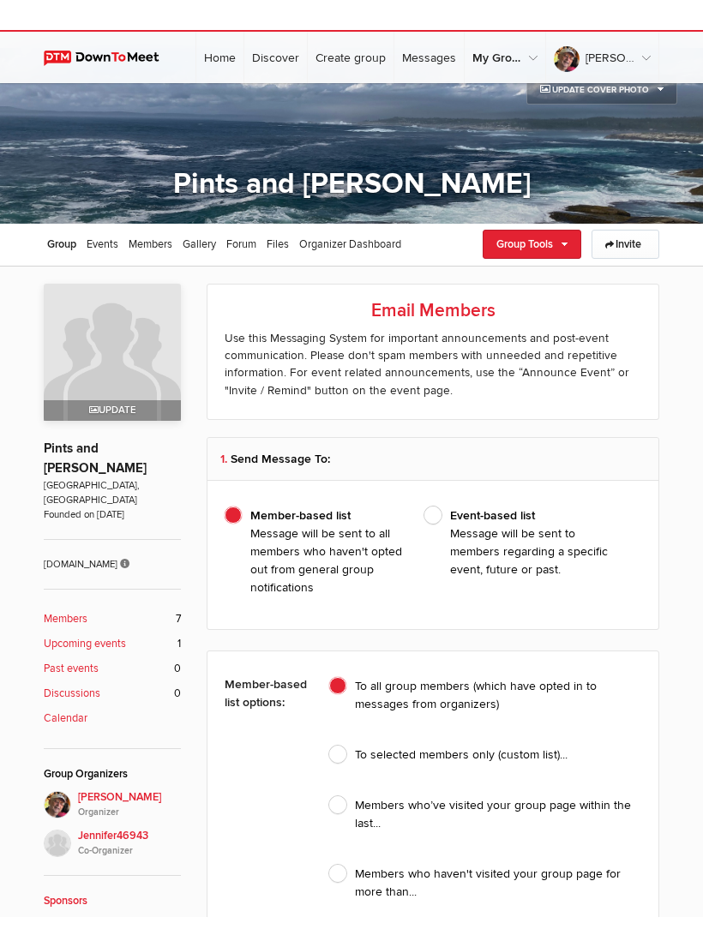
scroll to position [33, 0]
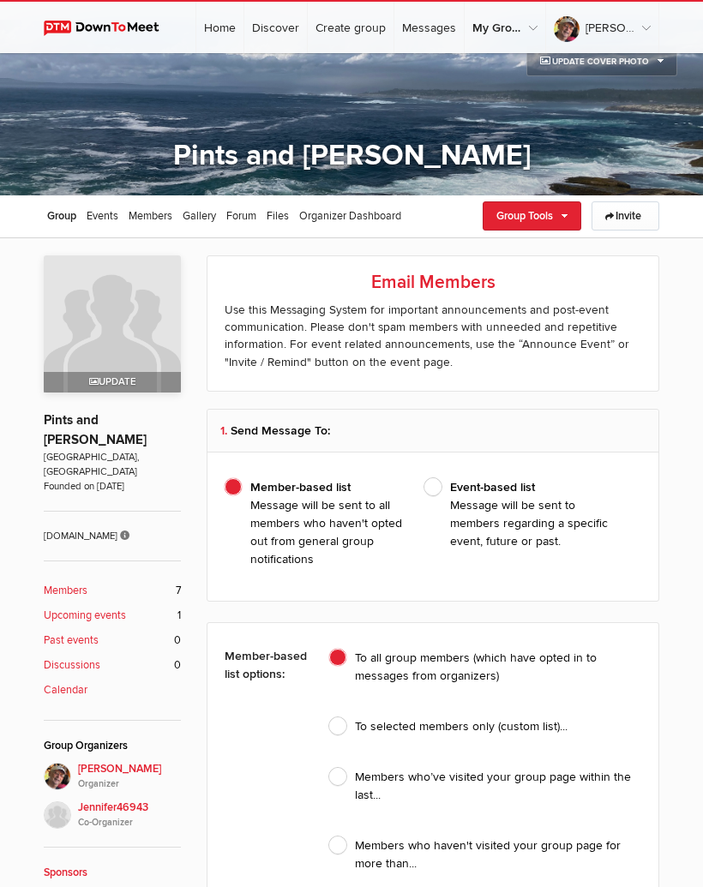
click at [164, 213] on span "Members" at bounding box center [151, 216] width 44 height 14
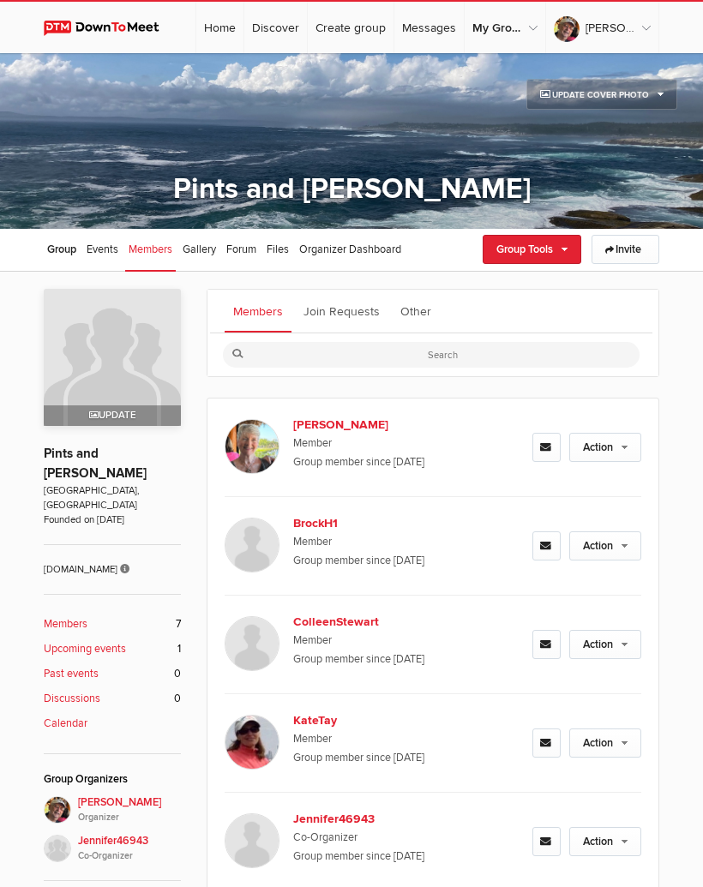
click at [419, 309] on link "Other" at bounding box center [416, 311] width 48 height 43
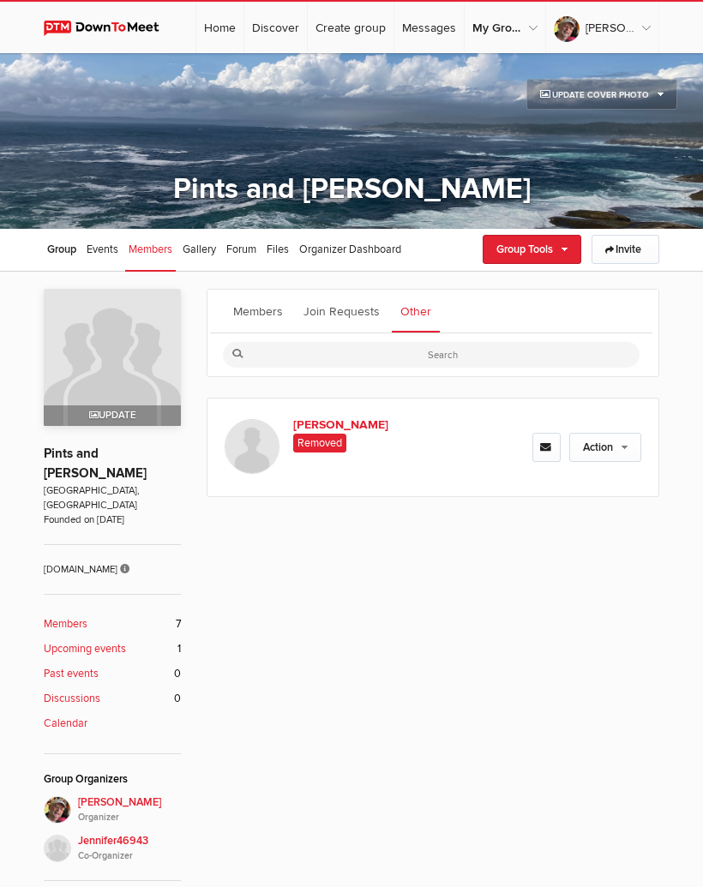
click at [114, 245] on span "Events" at bounding box center [103, 250] width 32 height 14
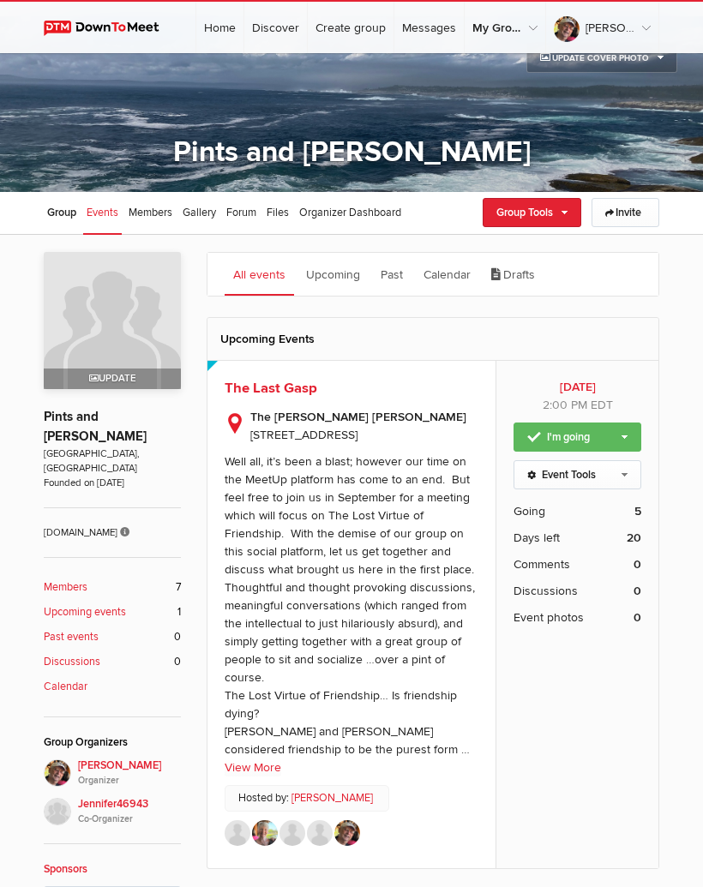
scroll to position [34, 0]
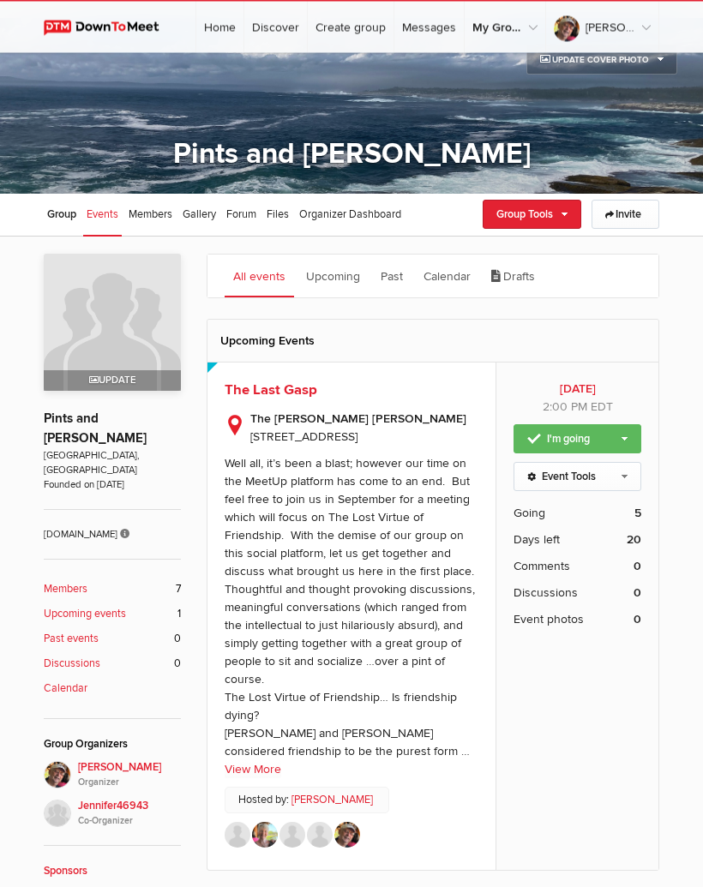
click at [248, 213] on span "Forum" at bounding box center [241, 215] width 30 height 14
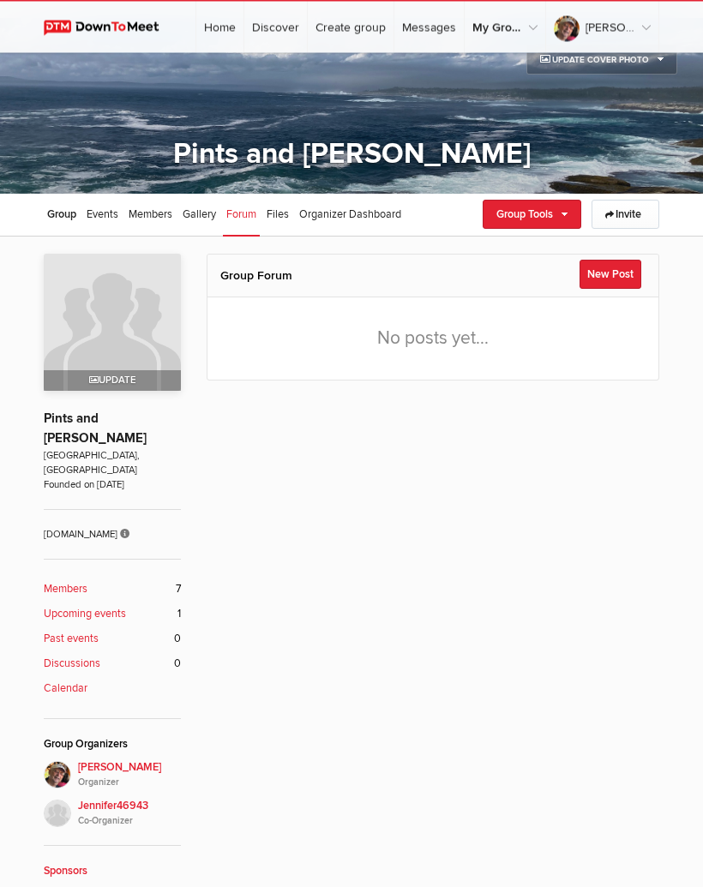
scroll to position [35, 0]
click at [621, 275] on button "New Post" at bounding box center [610, 274] width 62 height 29
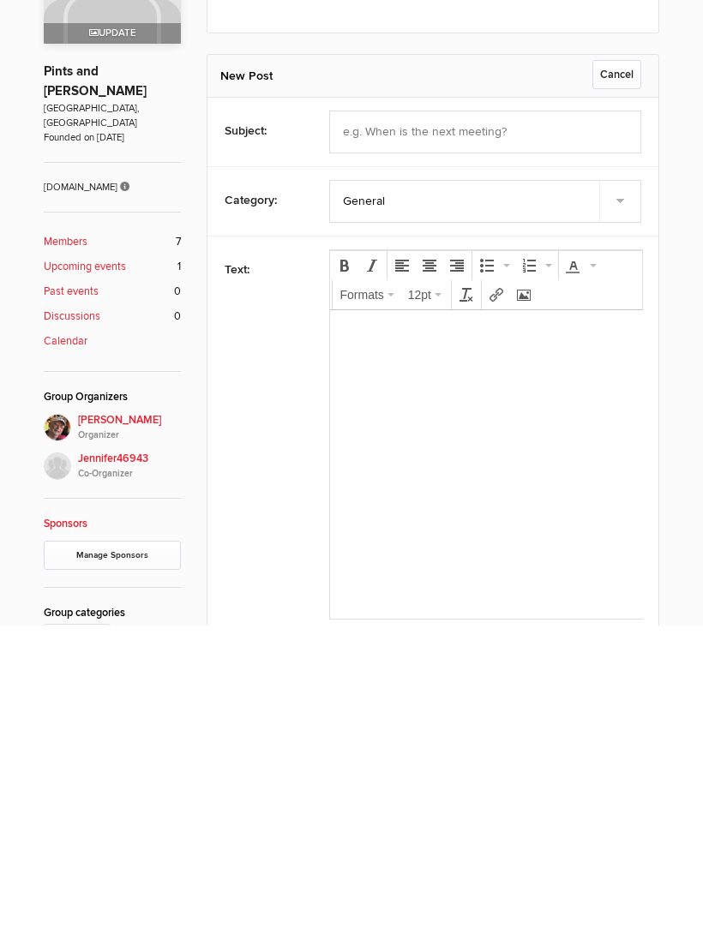
scroll to position [63, 0]
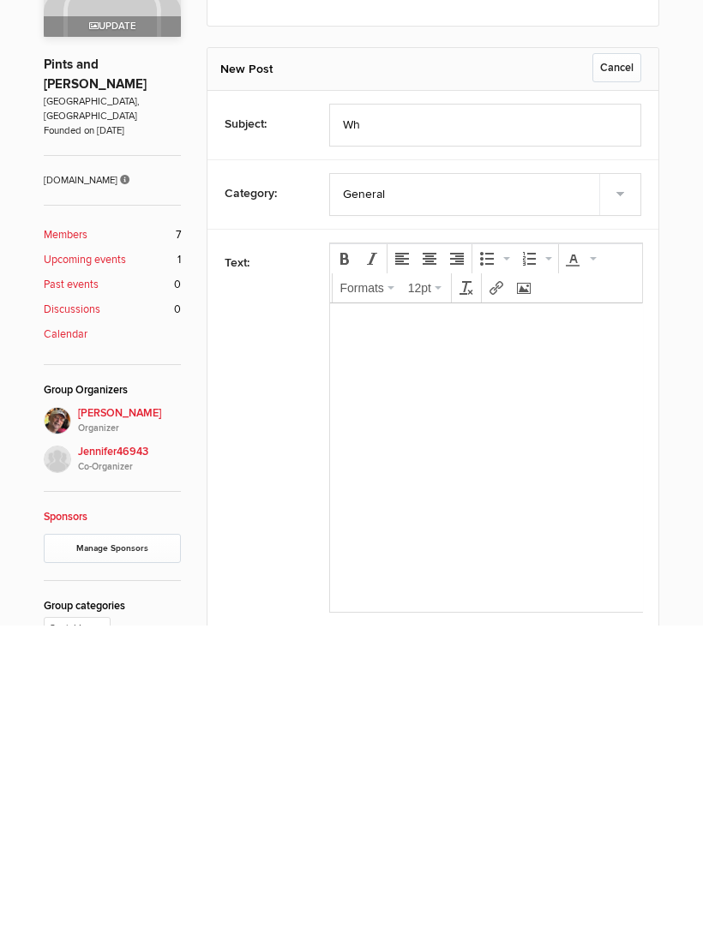
type input "W"
type input "Thoughts on DTM?"
click at [476, 500] on select "General Announcements Questions & Answers Ideas Chat" at bounding box center [485, 521] width 313 height 43
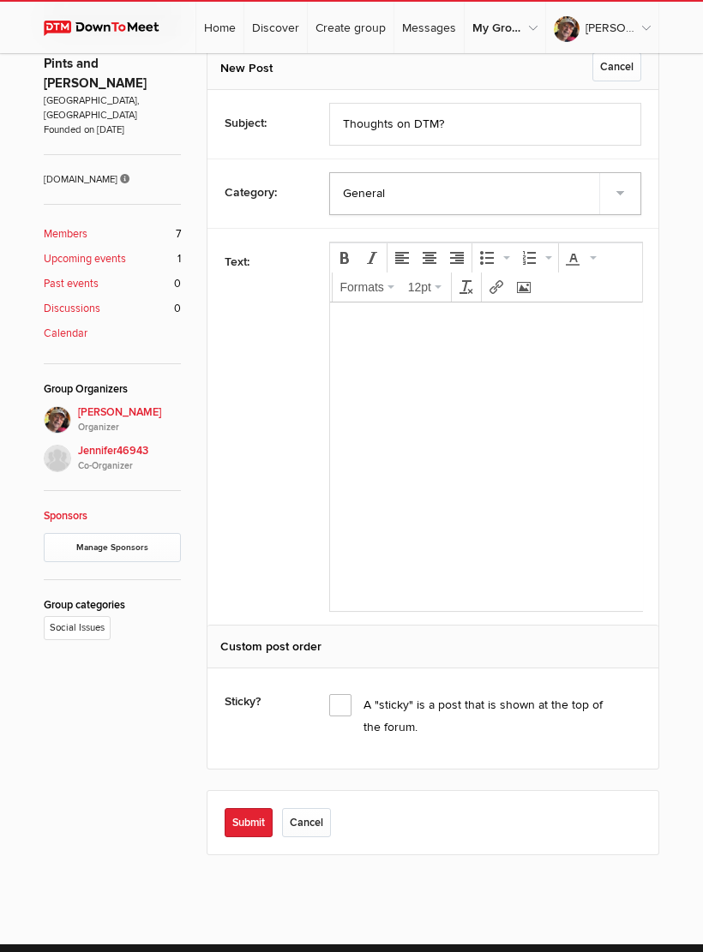
select select "2: Object"
click at [417, 325] on p at bounding box center [485, 325] width 285 height 21
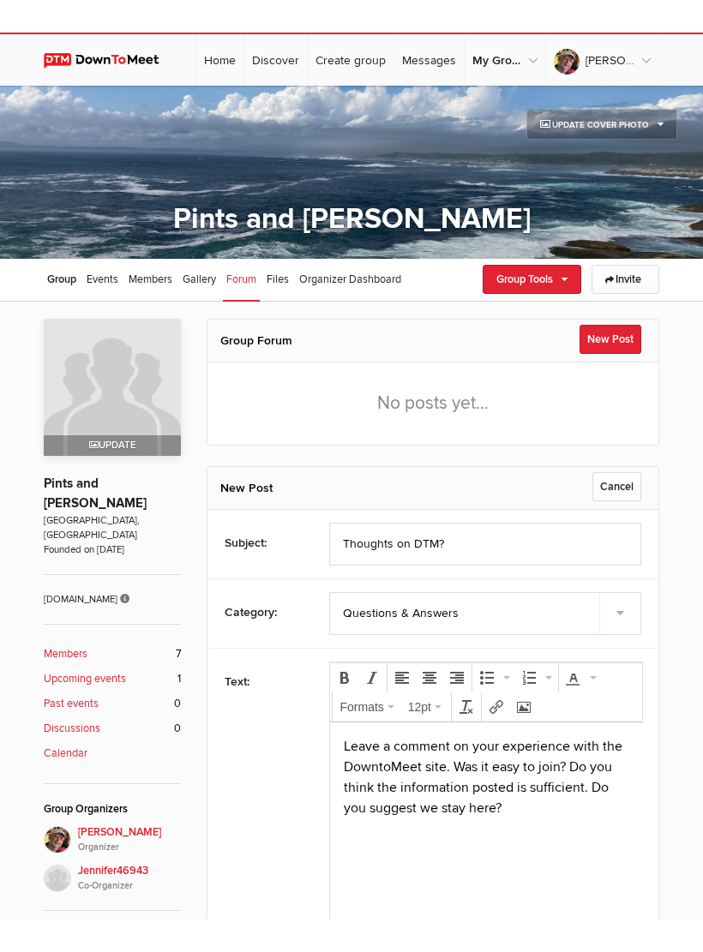
scroll to position [0, 0]
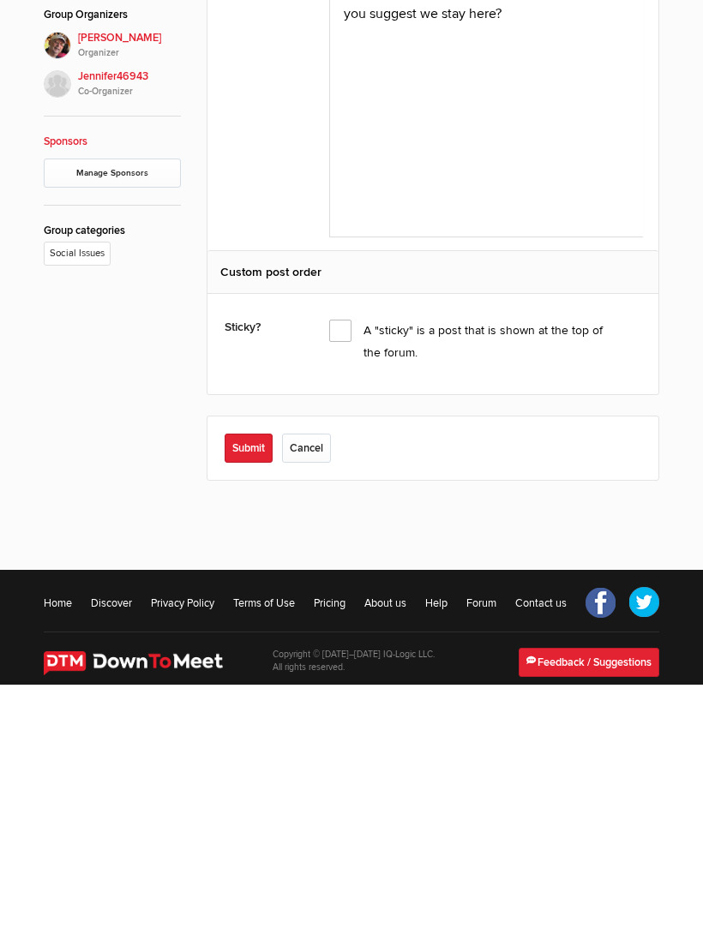
click at [342, 587] on span "A "sticky" is a post that is shown at the top of the forum." at bounding box center [468, 598] width 279 height 22
click at [0, 0] on input "A "sticky" is a post that is shown at the top of the forum." at bounding box center [0, 0] width 0 height 0
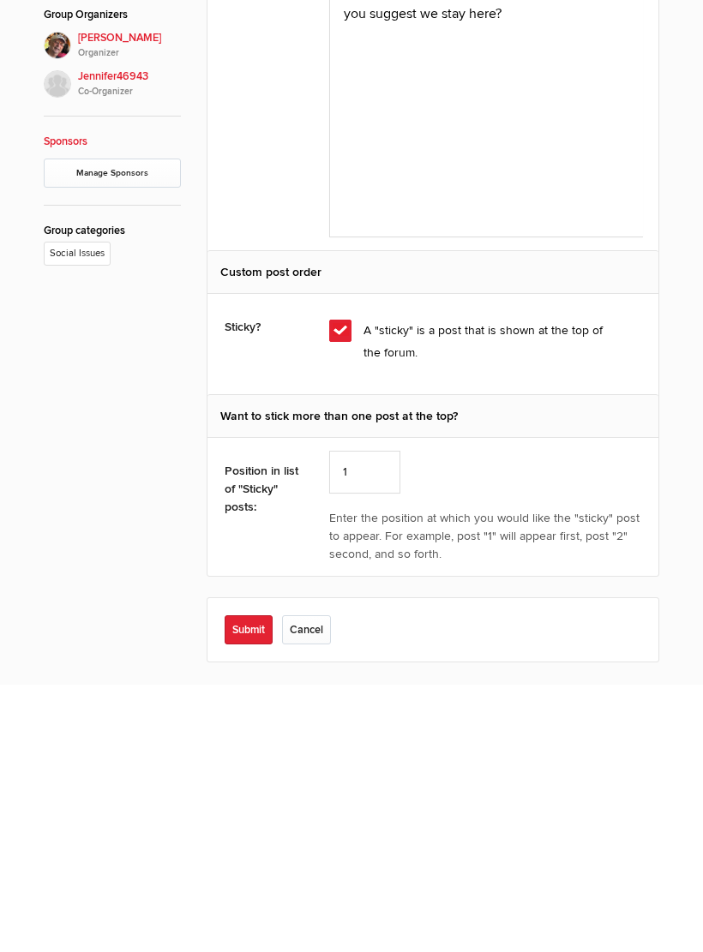
scroll to position [526, 0]
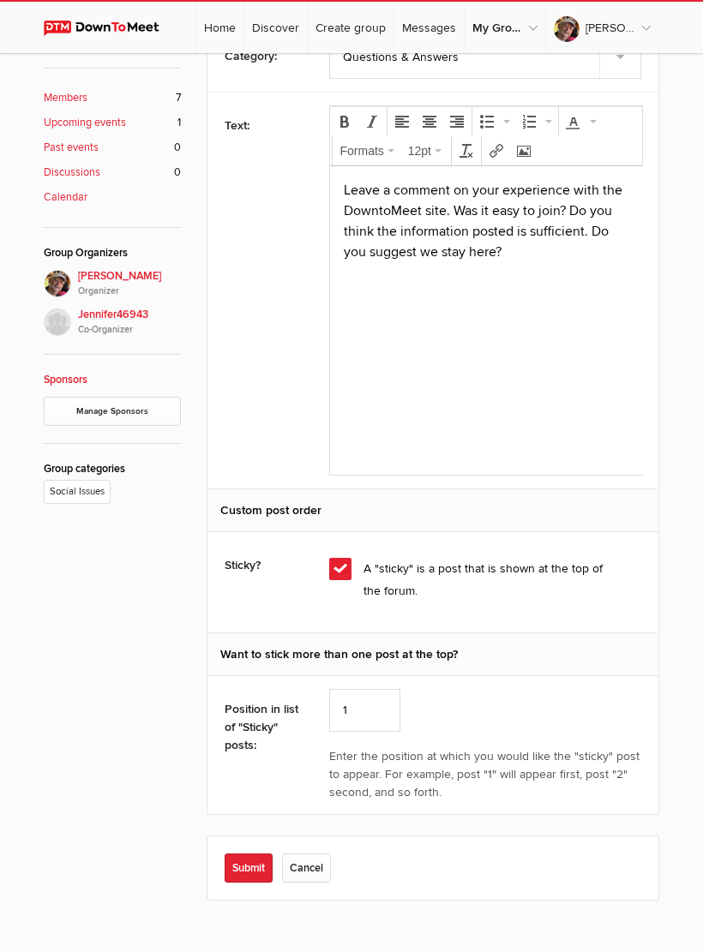
click at [259, 872] on button "Submit" at bounding box center [249, 868] width 48 height 29
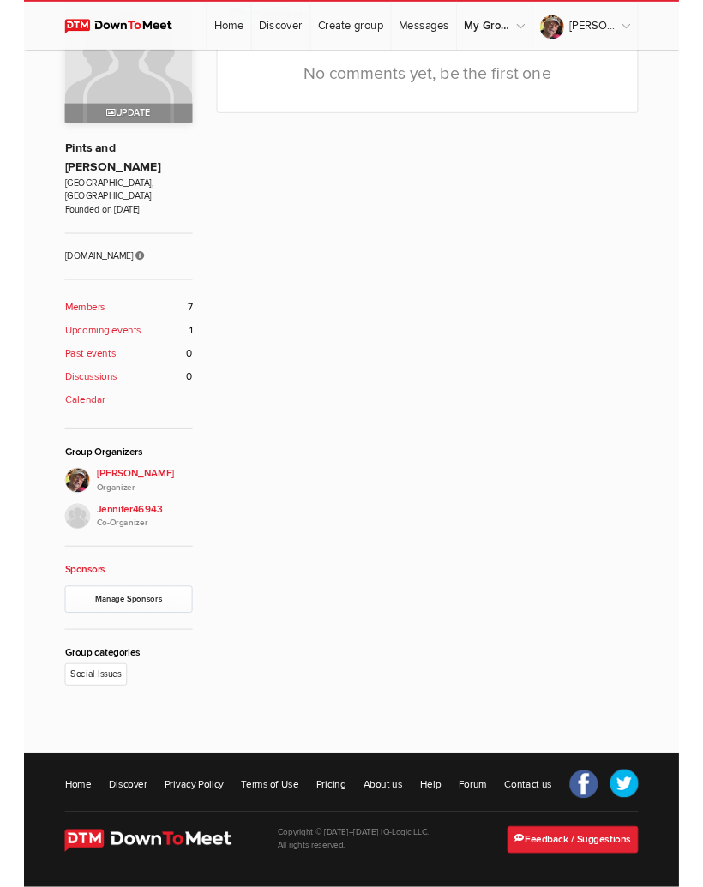
scroll to position [229, 0]
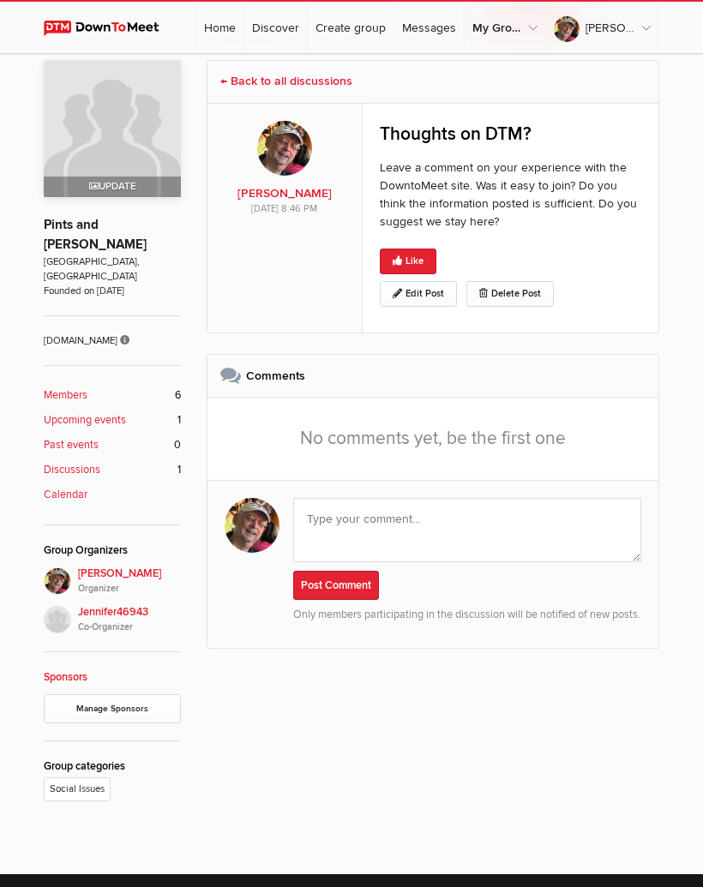
click at [129, 129] on img at bounding box center [112, 128] width 137 height 137
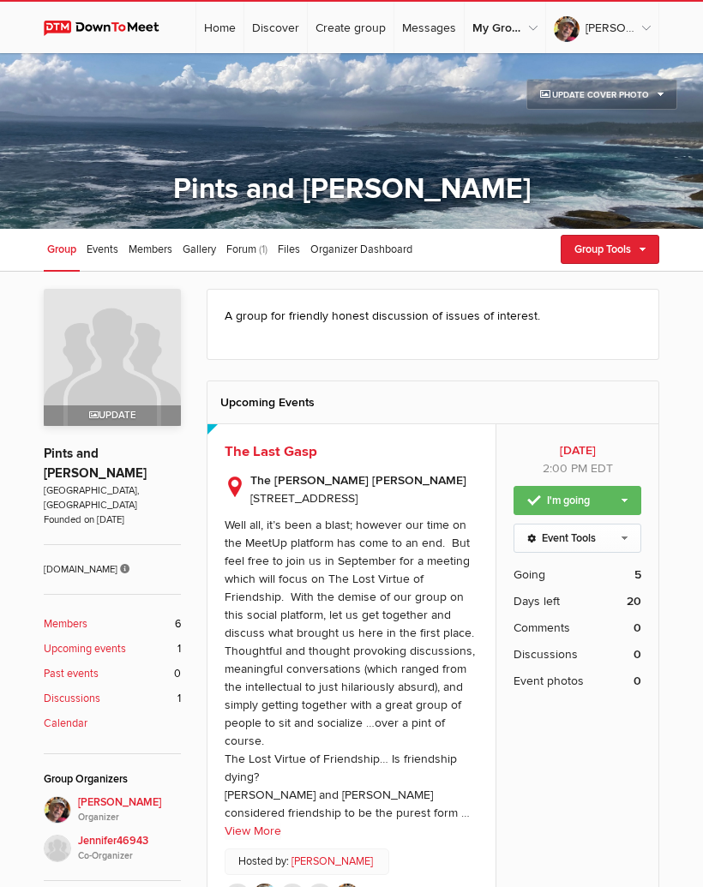
click at [144, 410] on span "Update" at bounding box center [112, 415] width 137 height 21
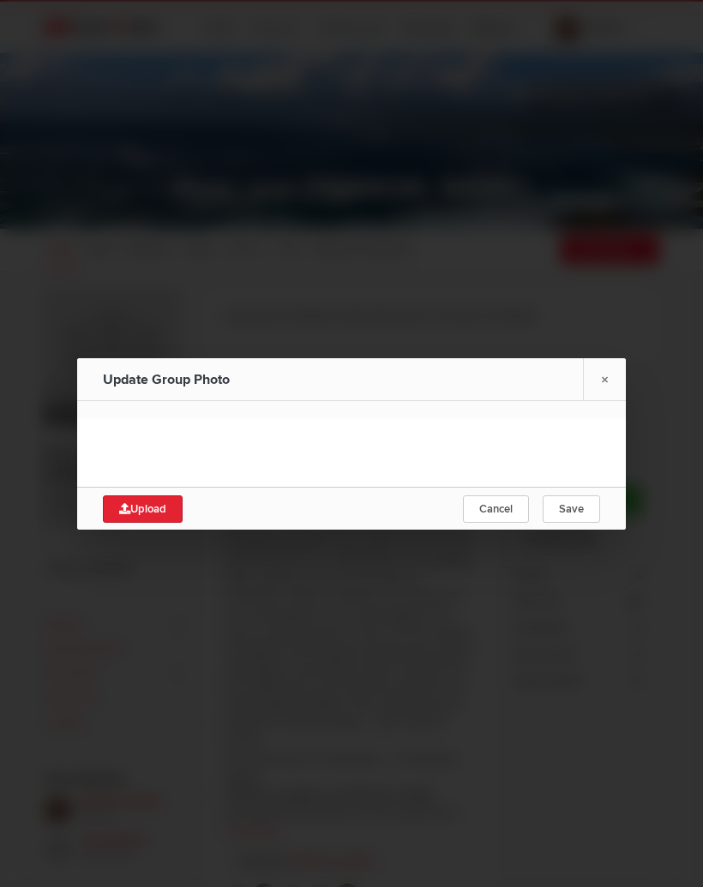
click at [601, 391] on link "×" at bounding box center [604, 379] width 43 height 42
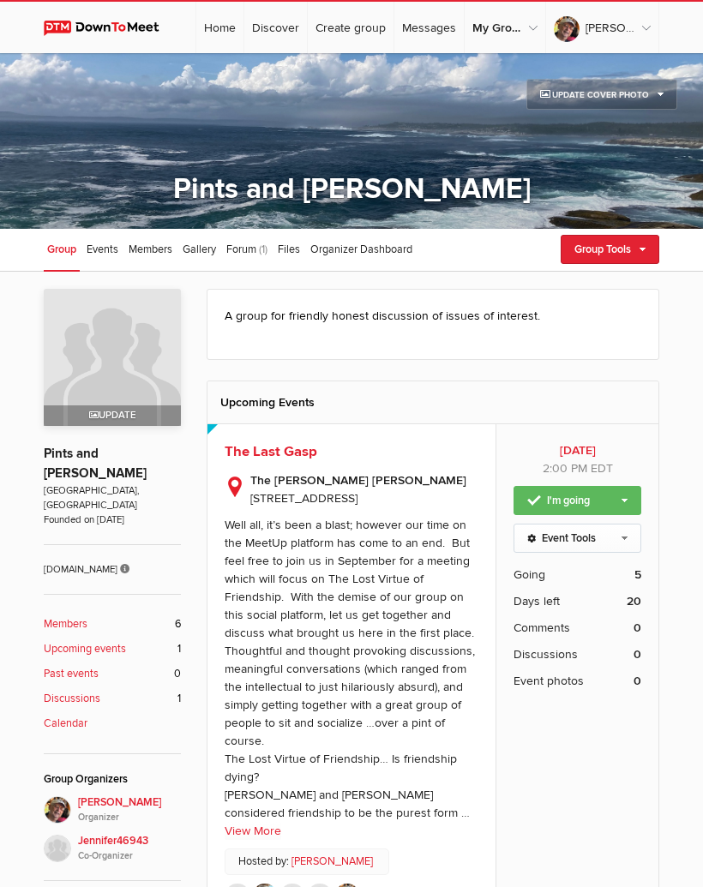
click at [622, 252] on link "Group Tools" at bounding box center [610, 249] width 99 height 29
click at [612, 334] on link "Edit Group" at bounding box center [581, 322] width 154 height 26
select select "Canada"
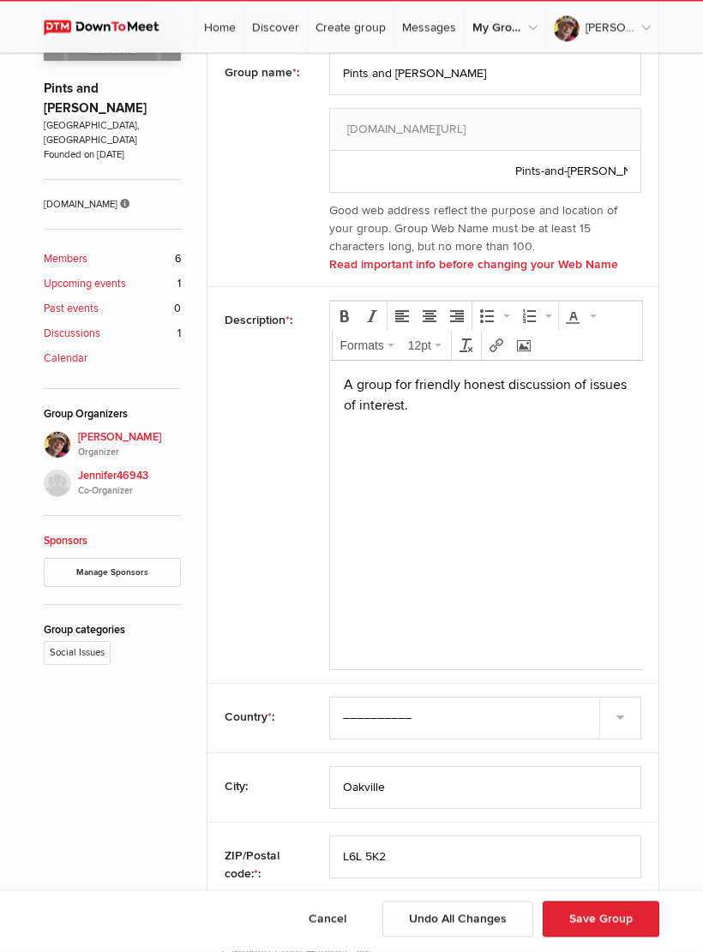
scroll to position [366, 0]
click at [441, 407] on p "A group for friendly honest discussion of issues of interest." at bounding box center [485, 393] width 285 height 41
click at [461, 381] on p "A group for friendly honest discussion of issues of interest." at bounding box center [485, 393] width 285 height 41
click at [514, 385] on p "A group for friendly, honest discussion of issues of interest." at bounding box center [485, 393] width 285 height 41
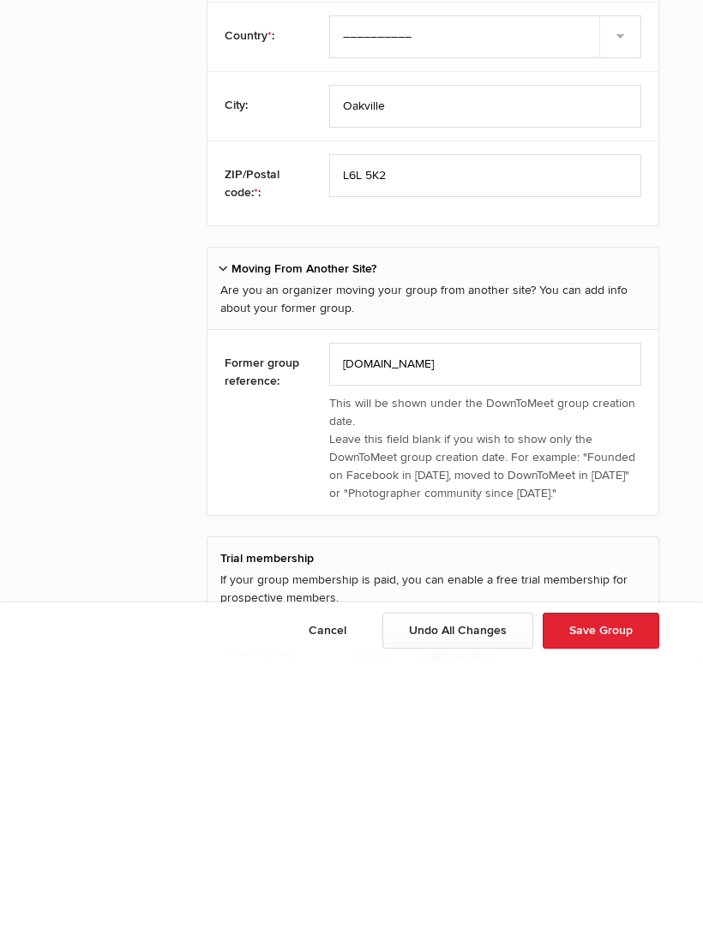
scroll to position [759, 0]
click at [619, 886] on button "Save Group" at bounding box center [601, 920] width 117 height 36
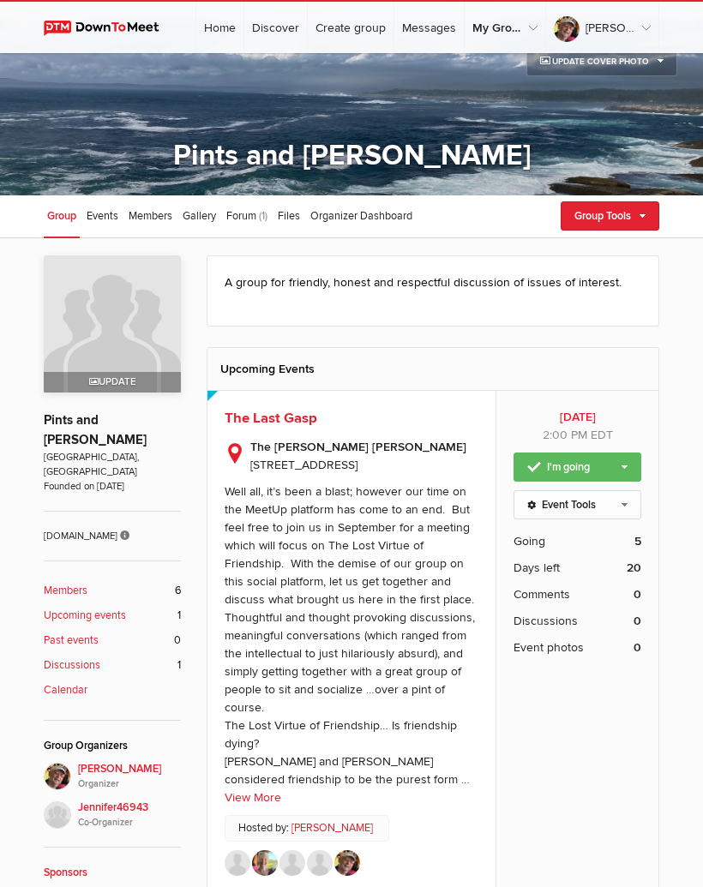
scroll to position [33, 0]
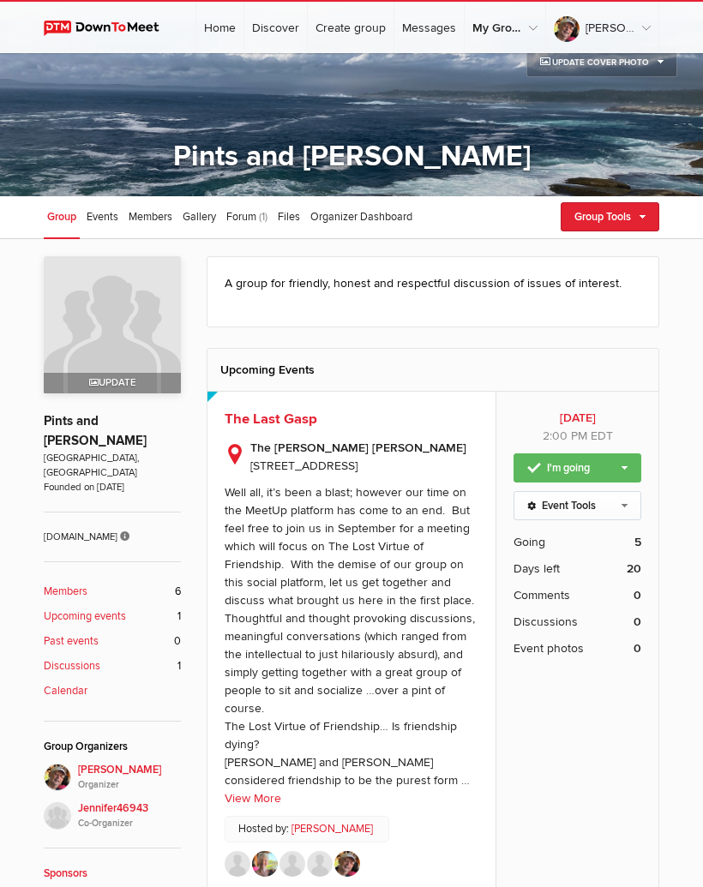
click at [620, 219] on link "Group Tools" at bounding box center [610, 216] width 99 height 29
click at [596, 415] on link "My Group Profile" at bounding box center [581, 402] width 154 height 26
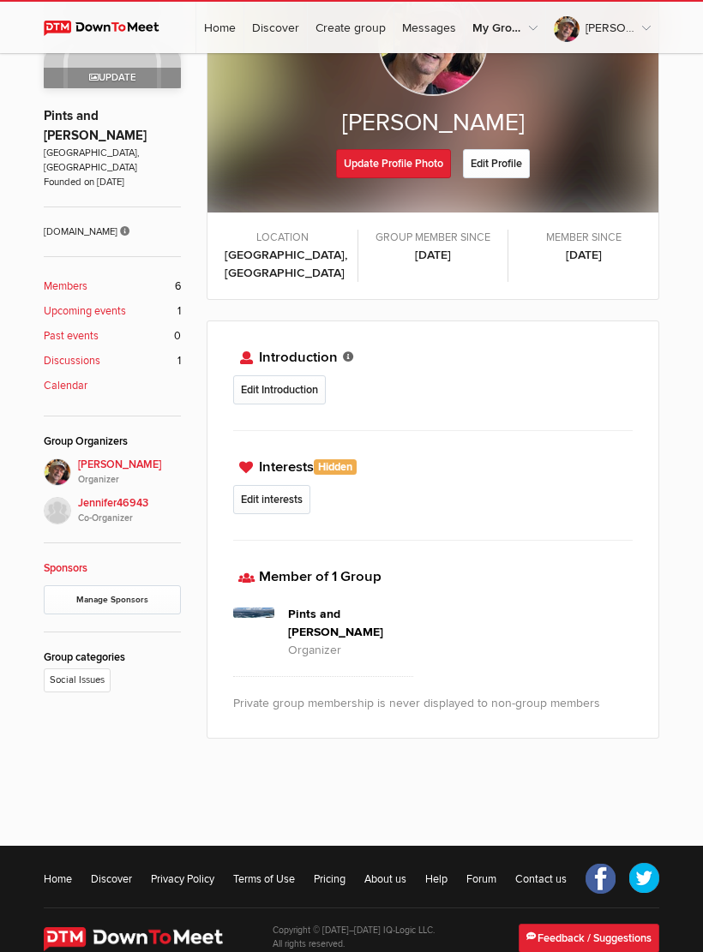
scroll to position [344, 0]
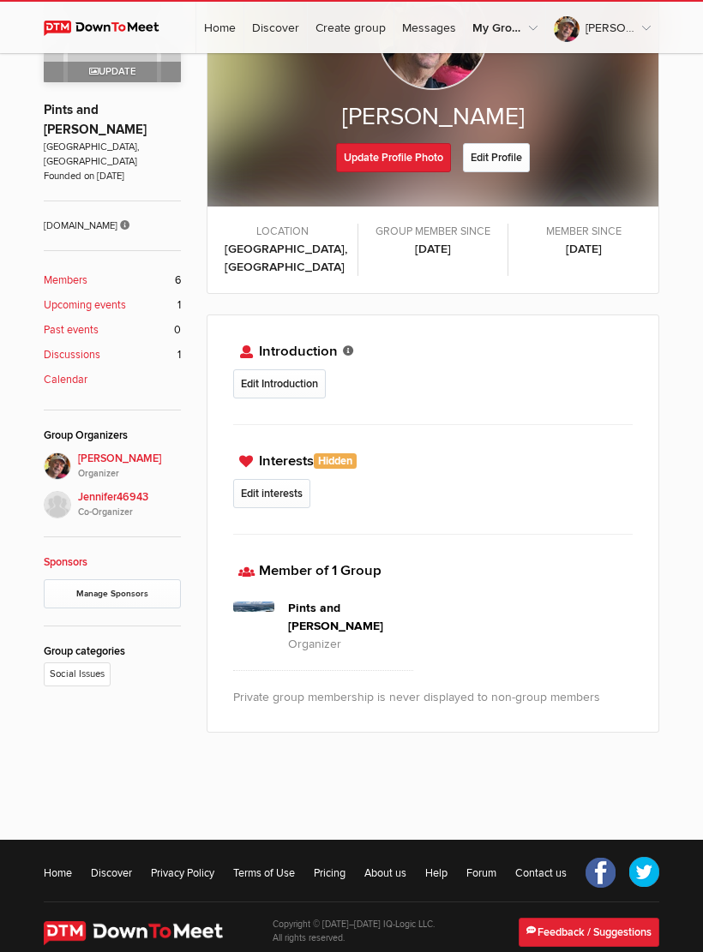
click at [302, 369] on link "Edit Introduction" at bounding box center [279, 383] width 93 height 29
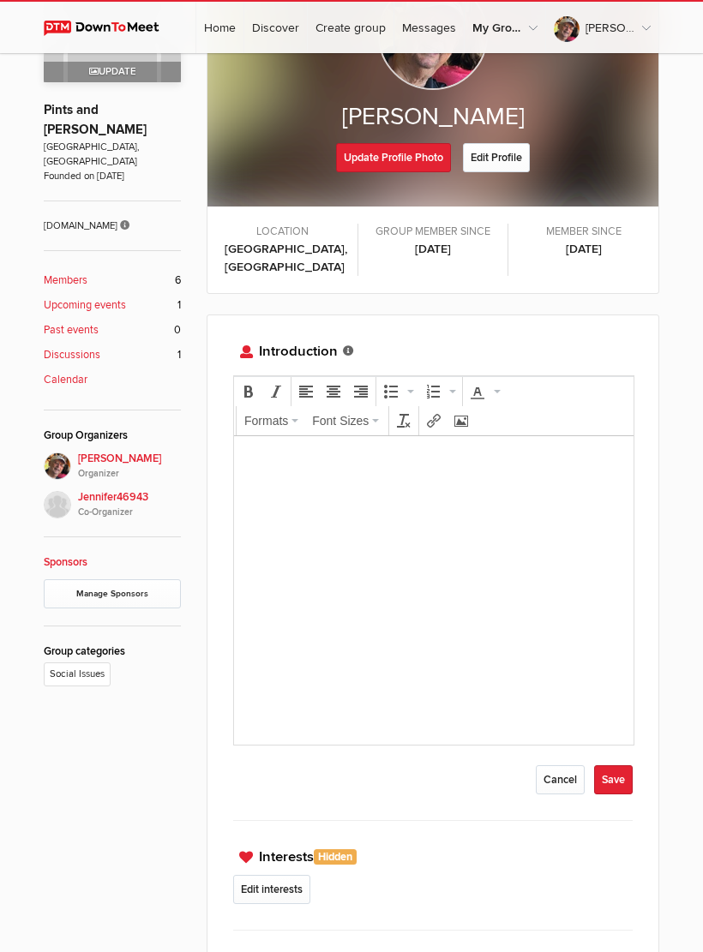
scroll to position [0, 0]
click at [79, 273] on b "Members" at bounding box center [66, 281] width 44 height 16
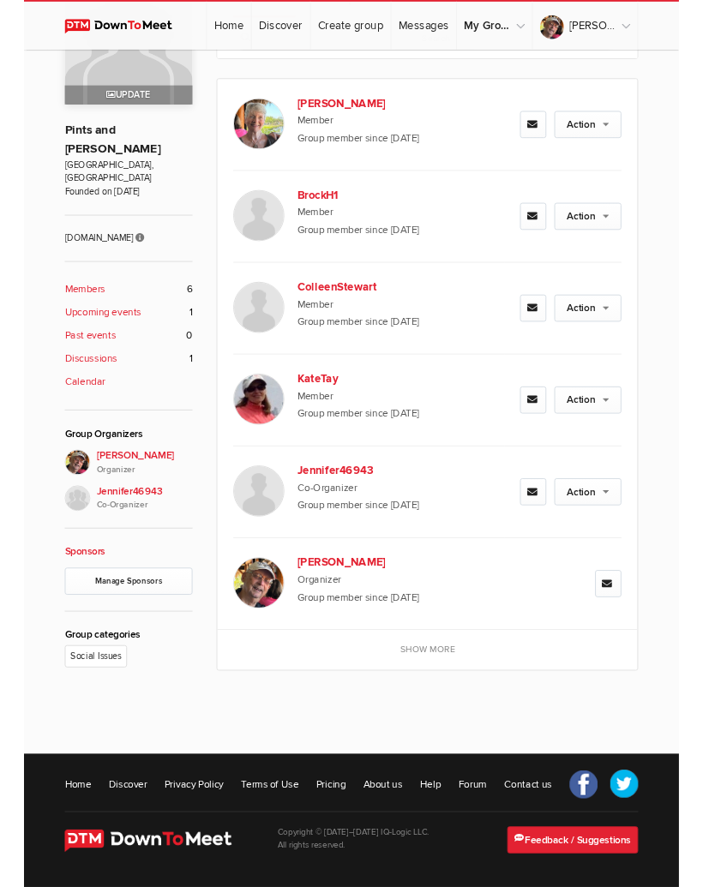
scroll to position [229, 0]
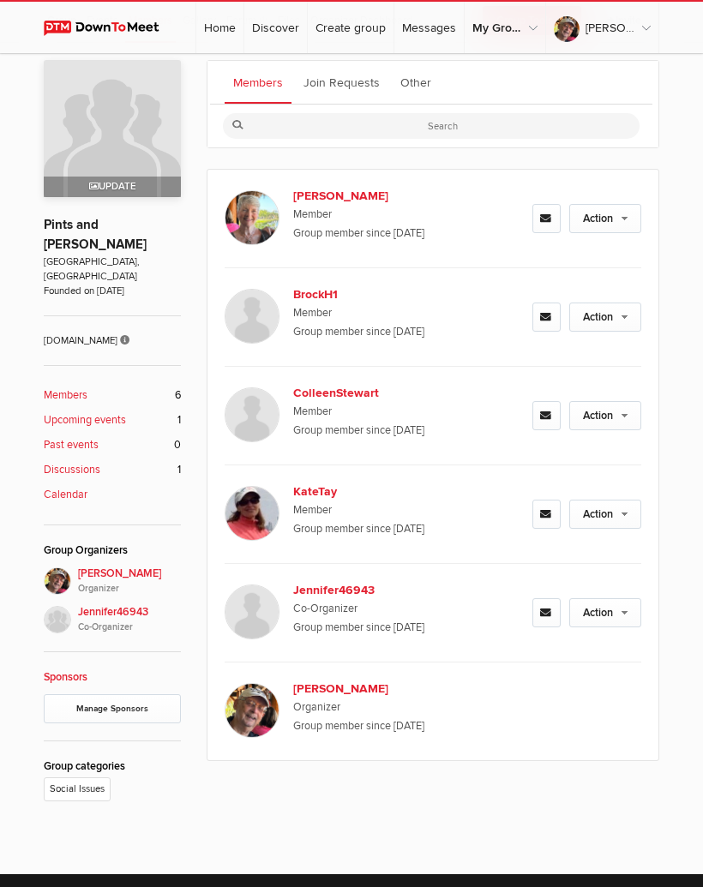
click at [363, 79] on link "Join Requests" at bounding box center [341, 82] width 93 height 43
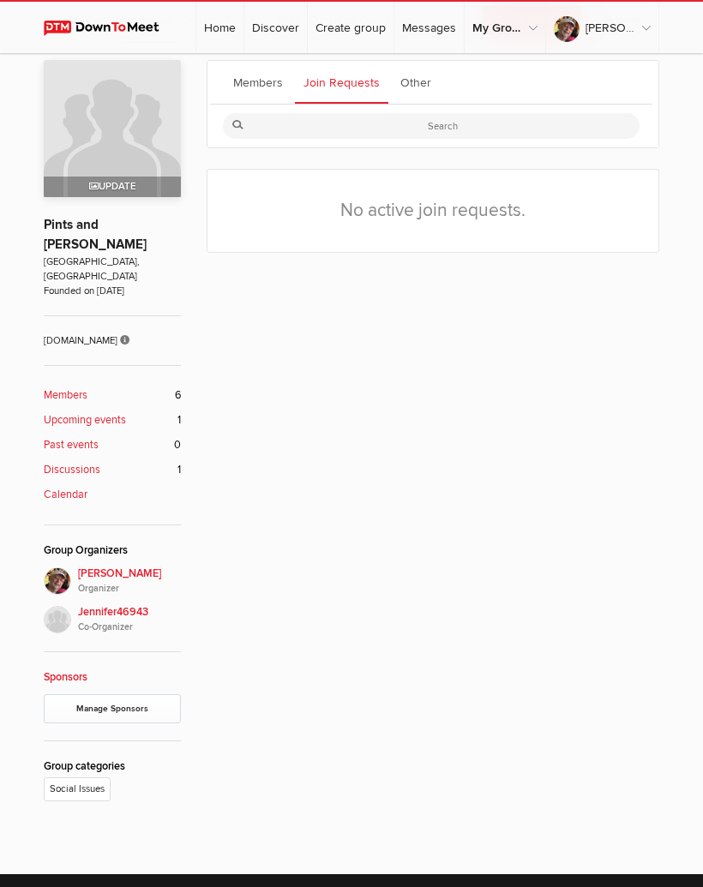
click at [428, 81] on link "Other" at bounding box center [416, 82] width 48 height 43
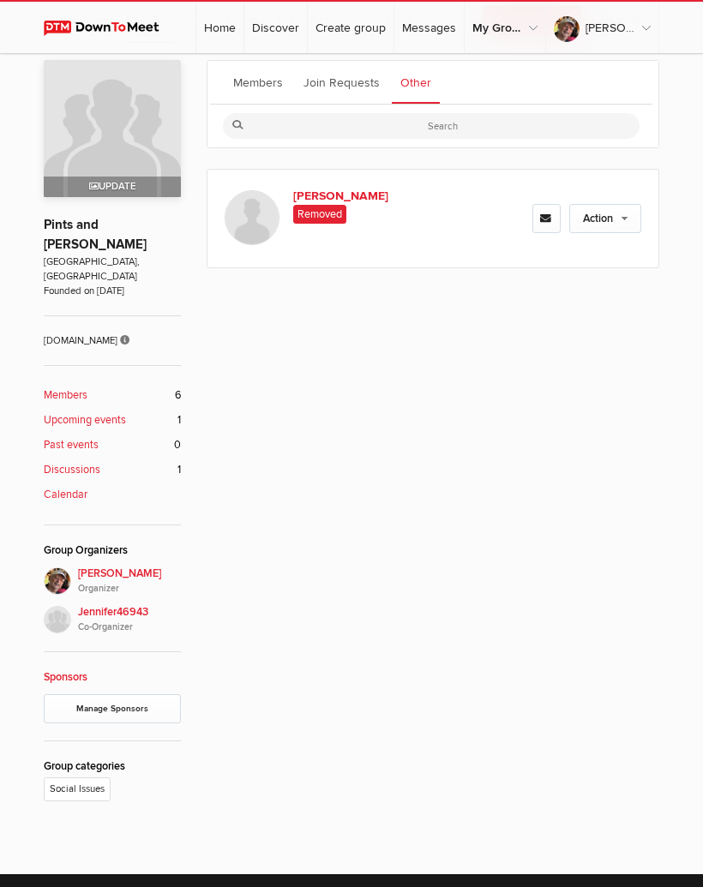
click at [625, 218] on link "Action" at bounding box center [605, 218] width 72 height 29
click at [618, 340] on div "Members Join Requests Other Gordwin Removed Action Add To Group" at bounding box center [433, 433] width 453 height 746
click at [551, 222] on icon at bounding box center [546, 218] width 13 height 11
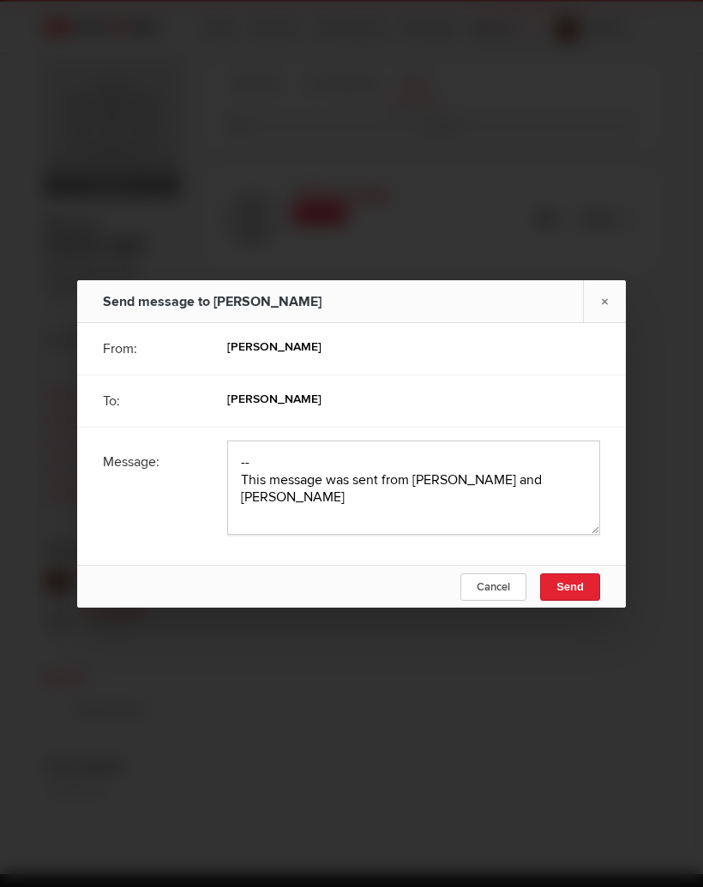
click at [511, 598] on link "Cancel" at bounding box center [493, 586] width 66 height 27
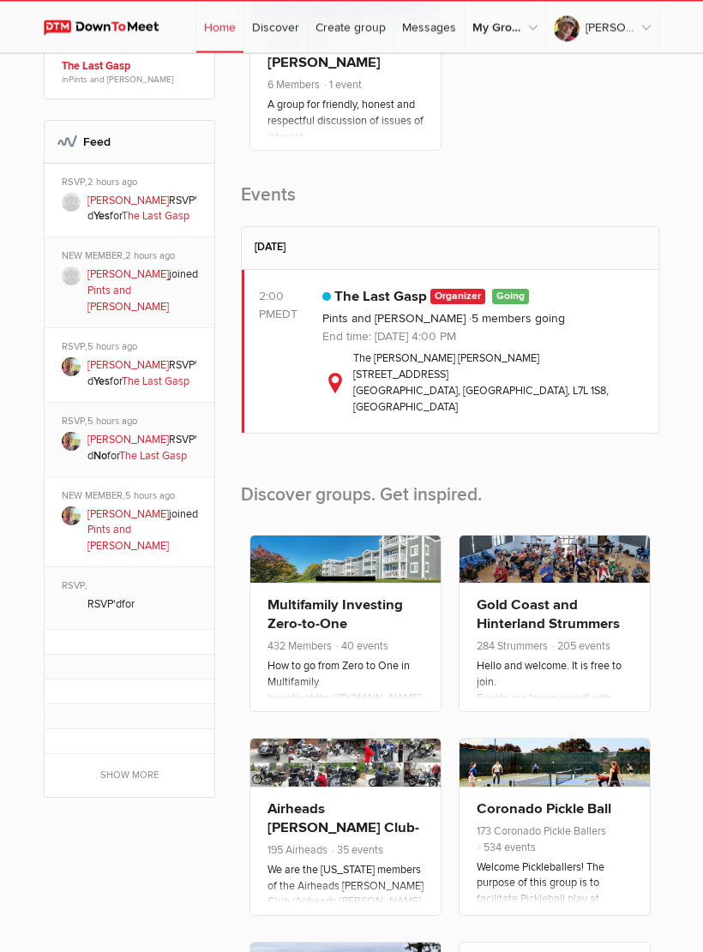
scroll to position [438, 0]
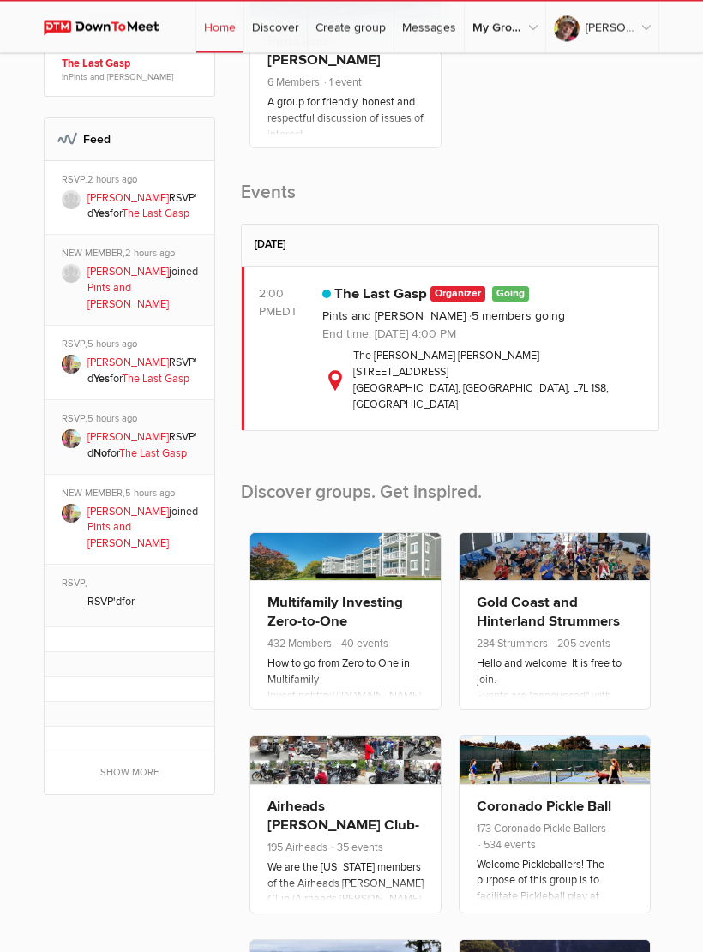
click at [171, 753] on link "Show more" at bounding box center [130, 774] width 170 height 43
click at [387, 323] on link "Pints and [PERSON_NAME]" at bounding box center [393, 316] width 143 height 15
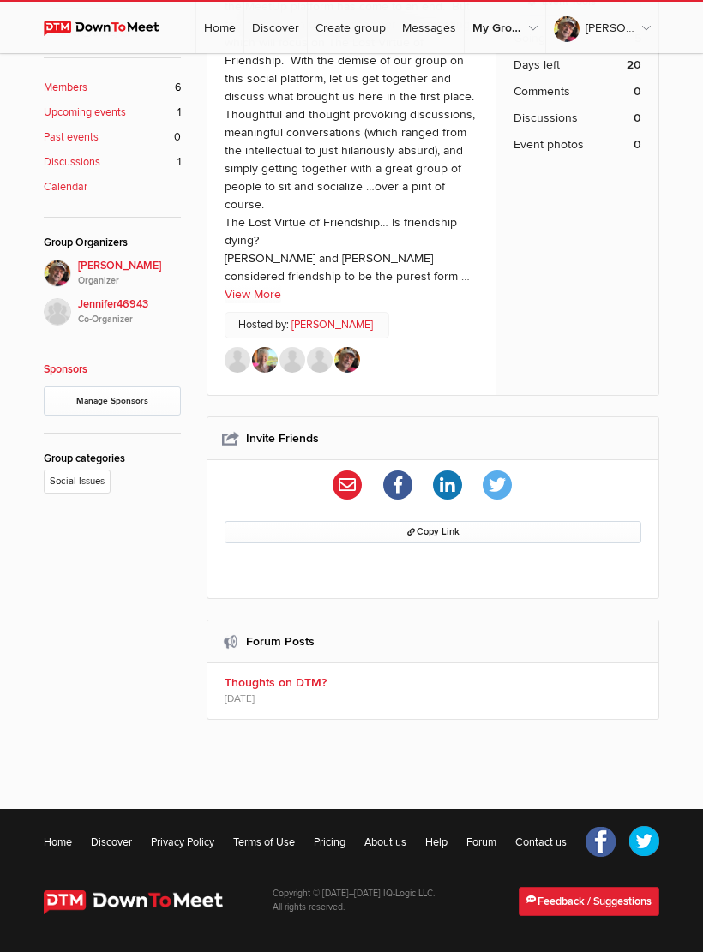
scroll to position [555, 0]
click at [309, 682] on b "Thoughts on DTM?" at bounding box center [436, 682] width 422 height 15
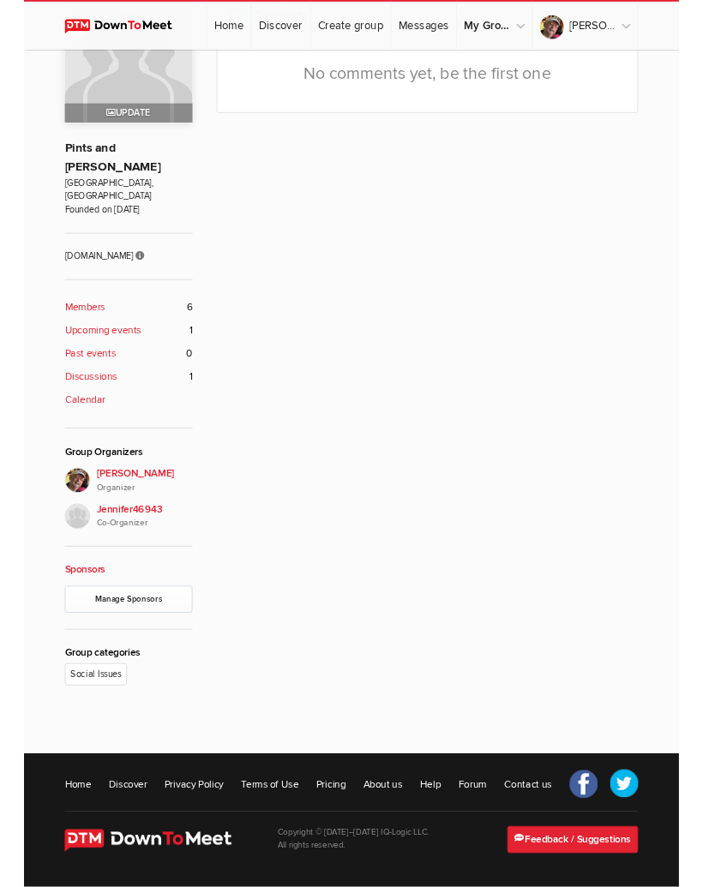
scroll to position [250, 0]
